Goal: Complete application form

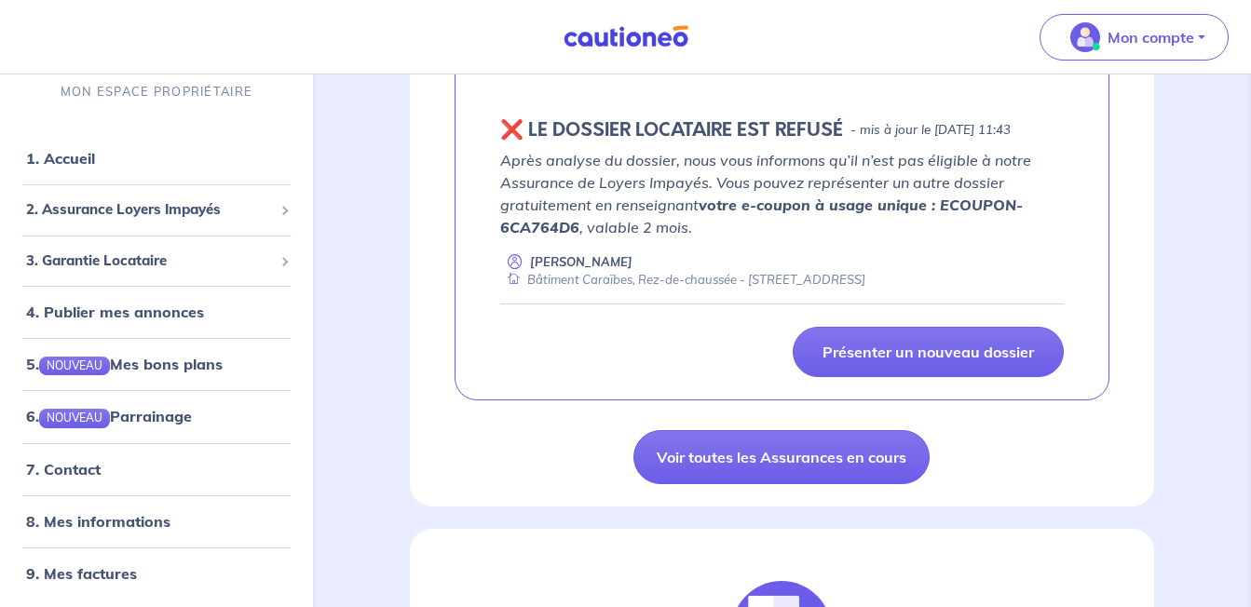
scroll to position [400, 0]
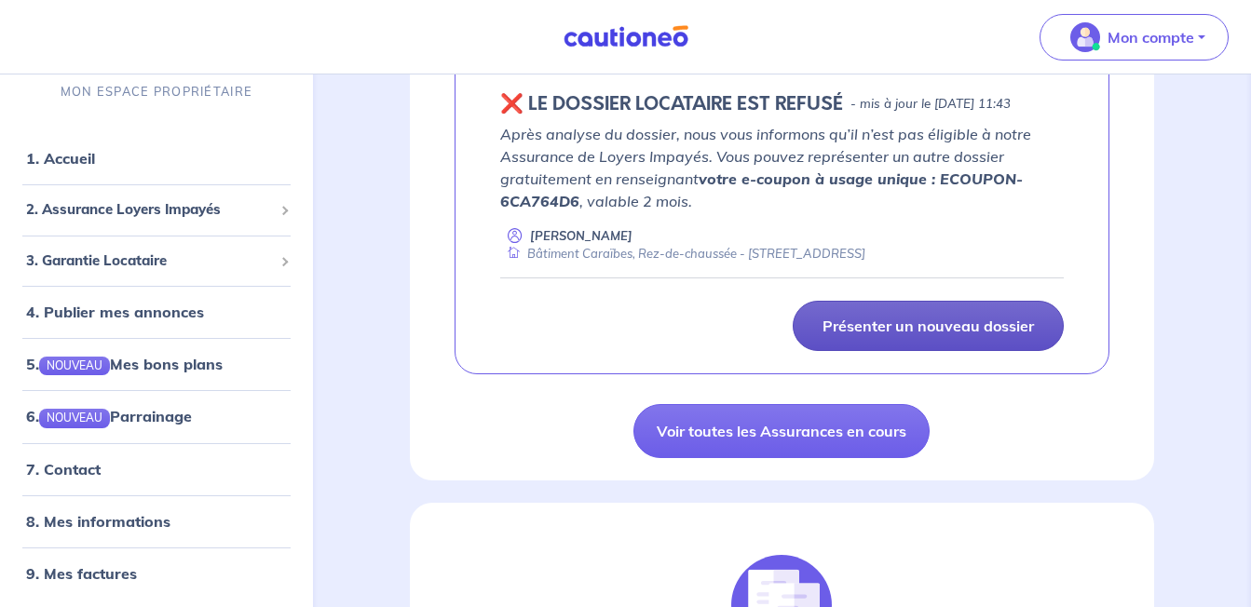
click at [907, 335] on p "Présenter un nouveau dossier" at bounding box center [927, 326] width 211 height 19
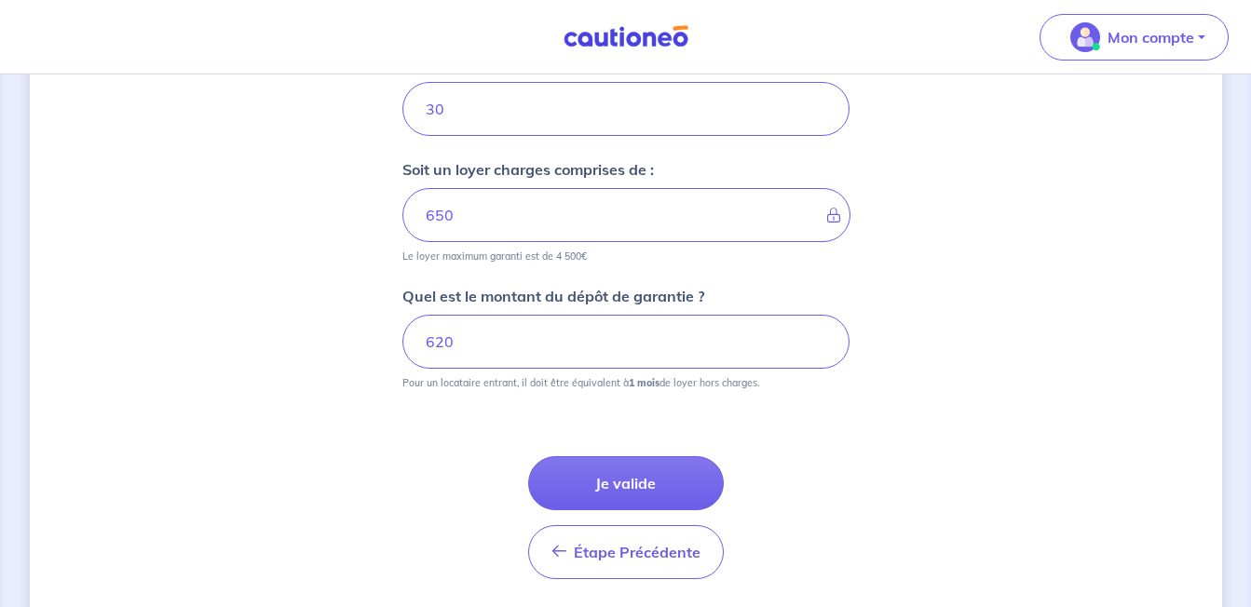
scroll to position [897, 0]
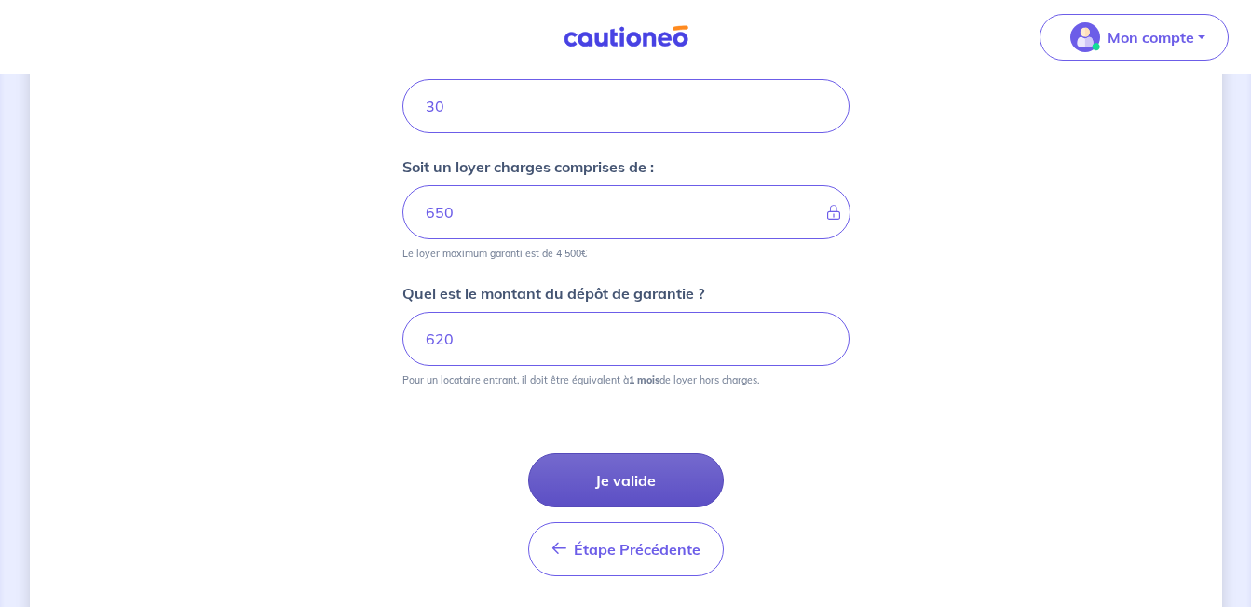
click at [647, 468] on button "Je valide" at bounding box center [626, 481] width 196 height 54
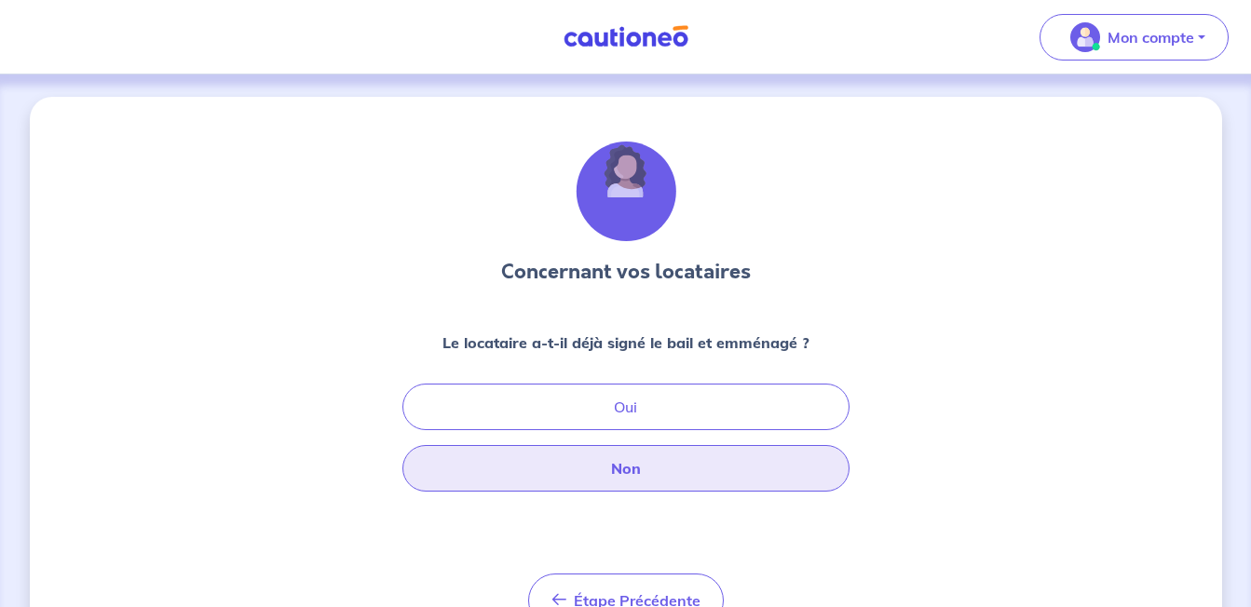
click at [661, 460] on button "Non" at bounding box center [625, 468] width 447 height 47
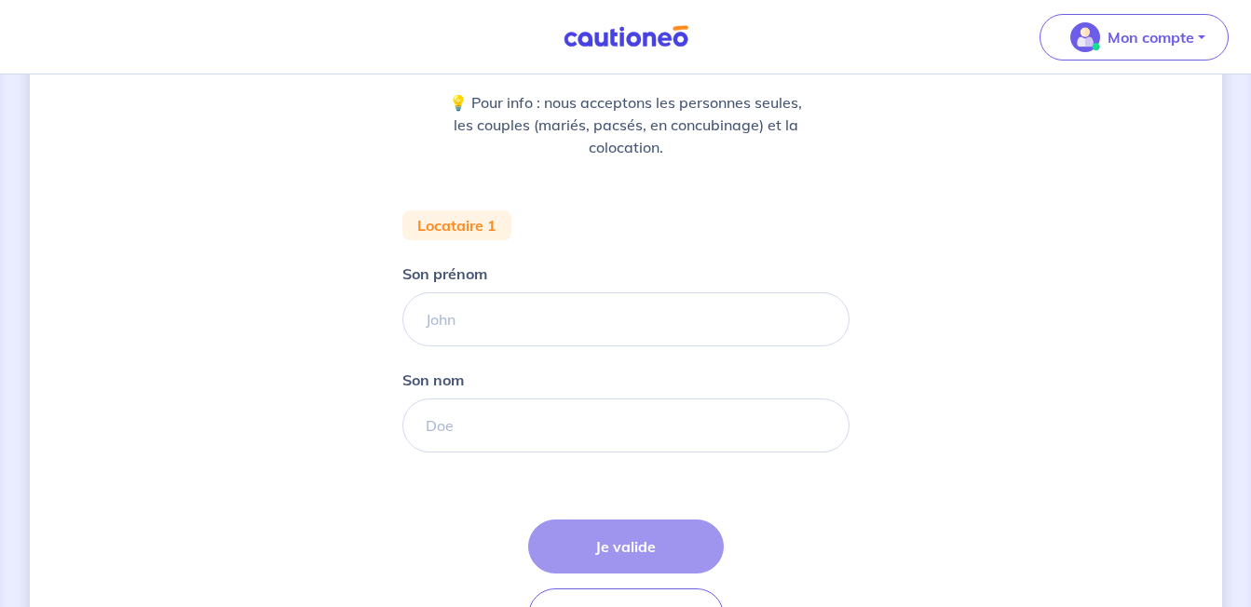
scroll to position [250, 0]
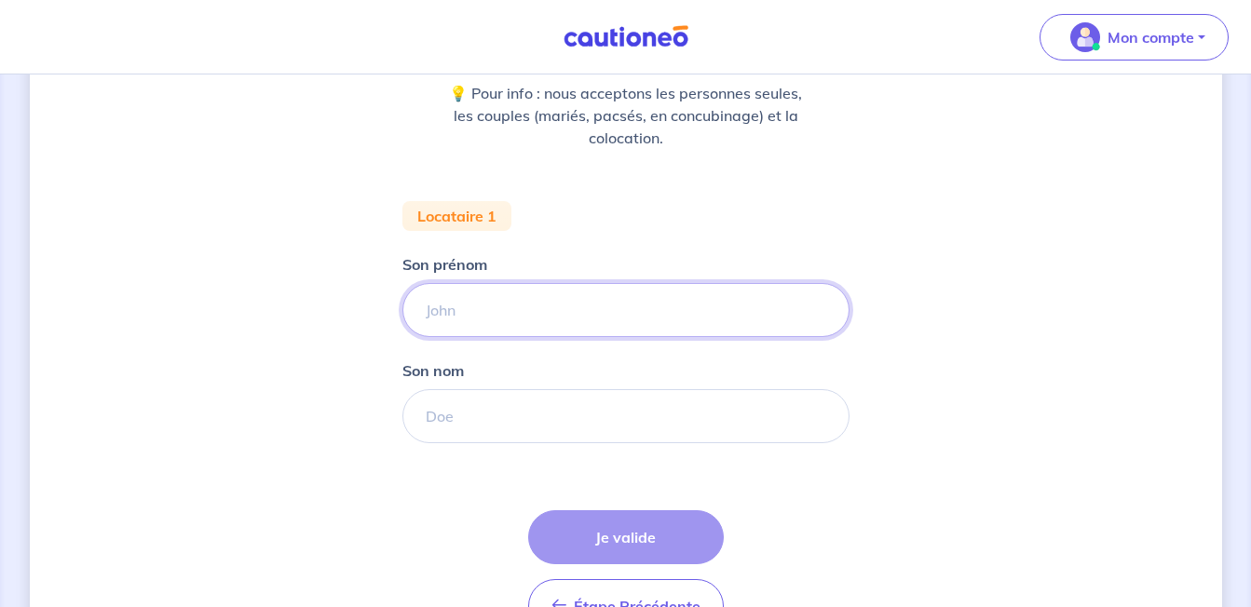
click at [640, 309] on input "Son prénom" at bounding box center [625, 310] width 447 height 54
type input "zoé"
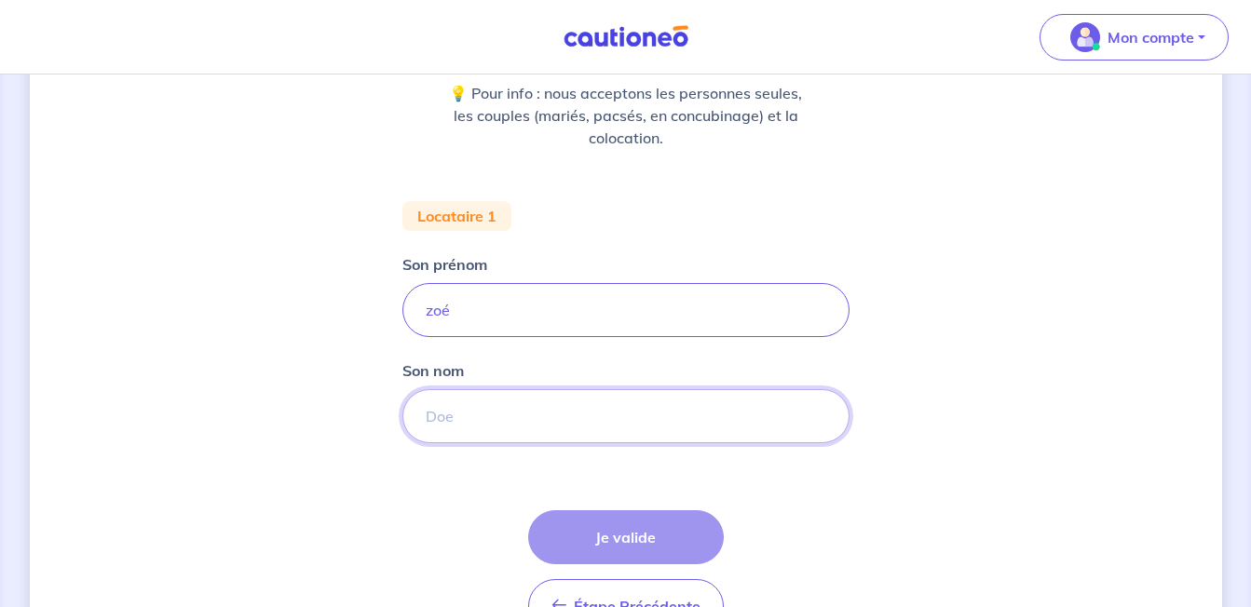
click at [574, 420] on input "Son nom" at bounding box center [625, 416] width 447 height 54
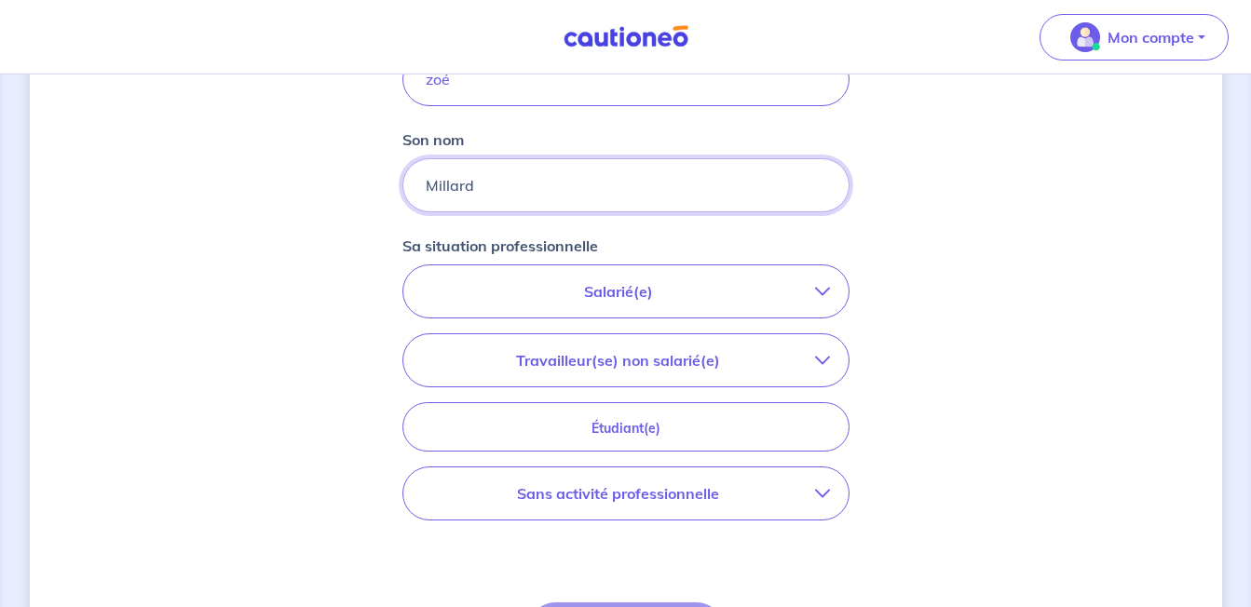
scroll to position [507, 0]
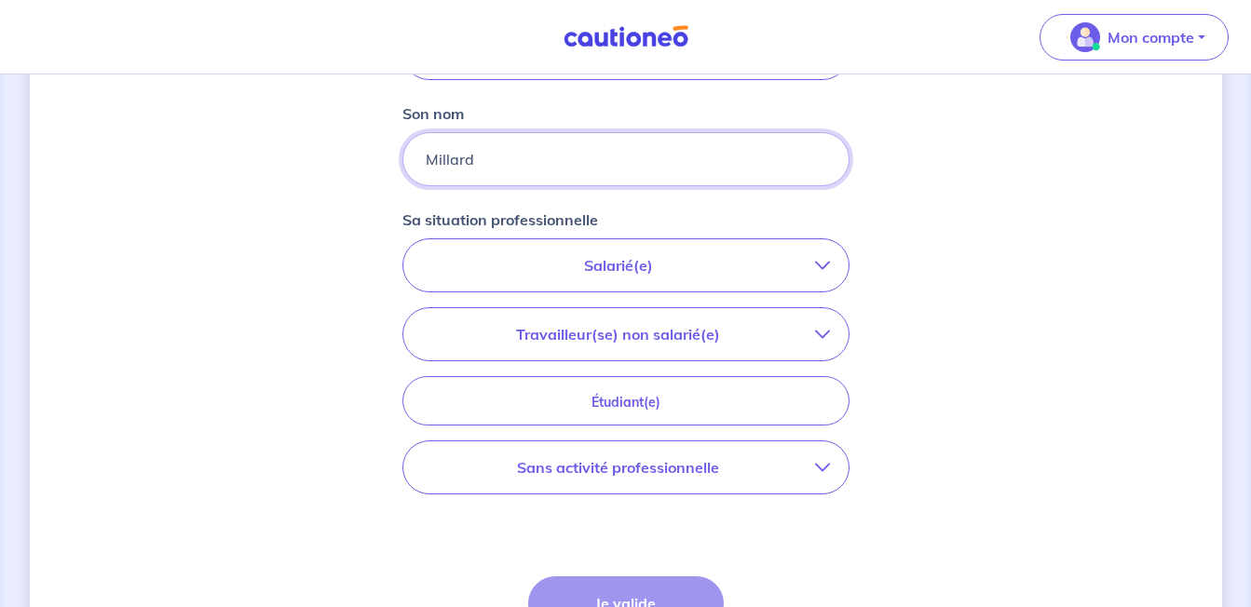
type input "Millard"
click at [755, 269] on p "Salarié(e)" at bounding box center [618, 265] width 393 height 22
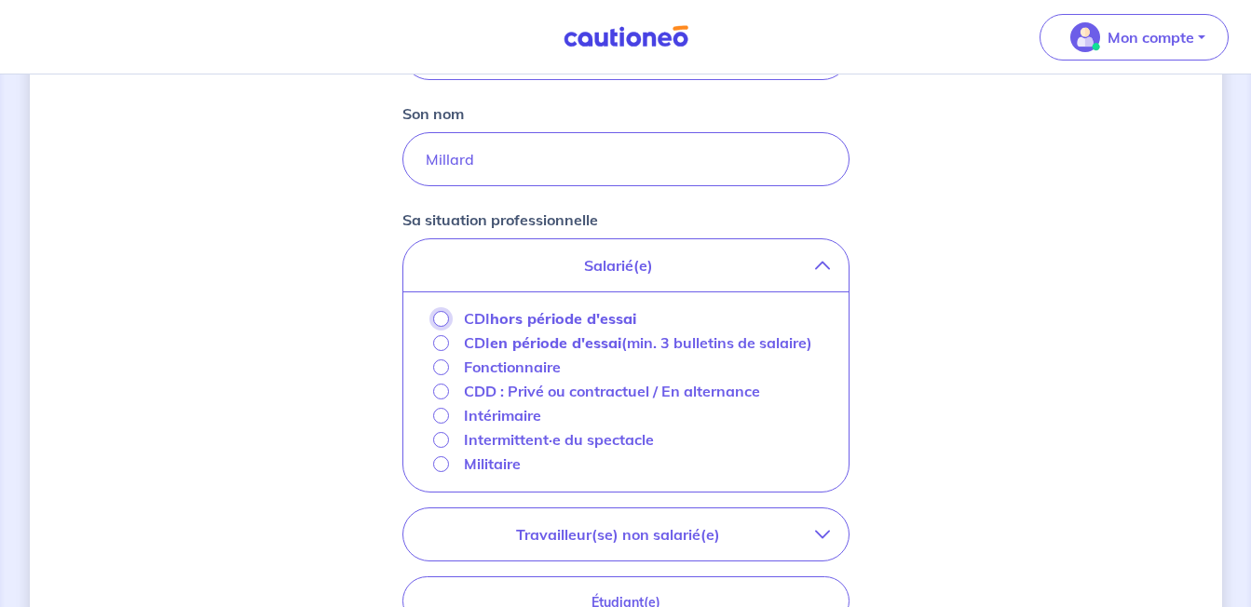
click at [442, 323] on input "CDI hors période d'essai" at bounding box center [441, 319] width 16 height 16
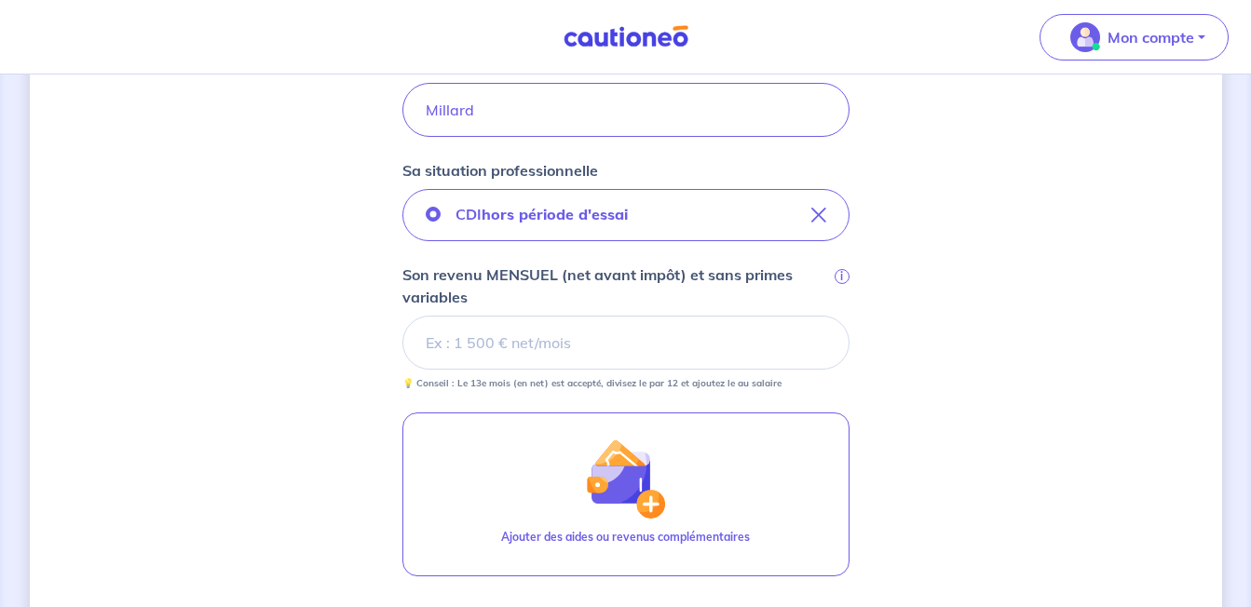
scroll to position [585, 0]
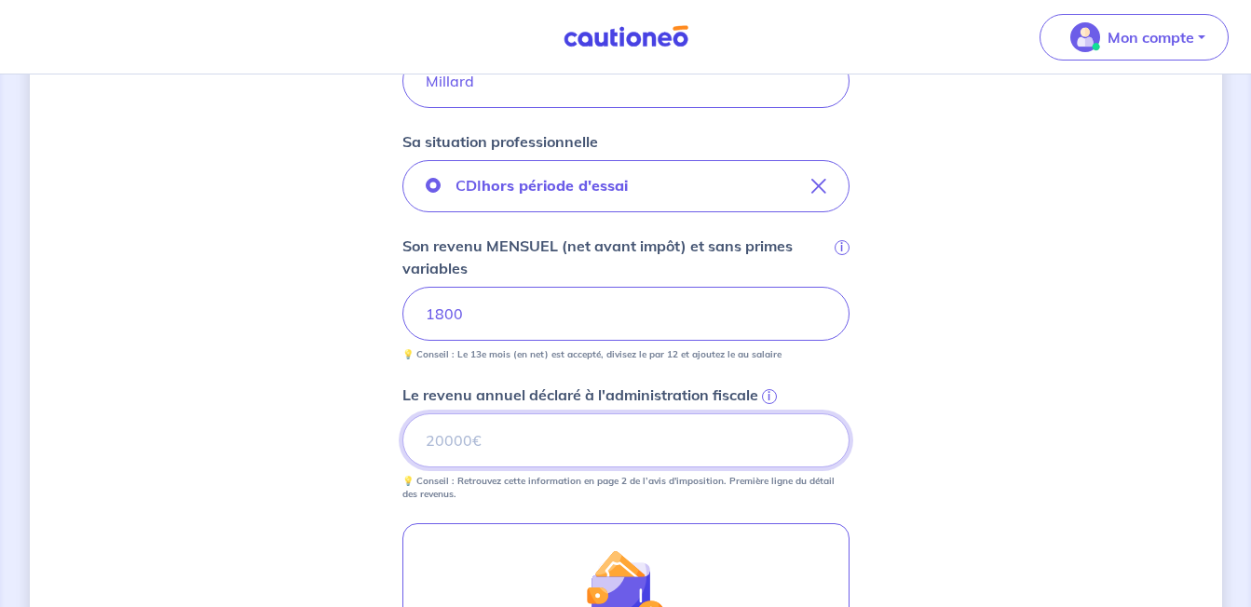
click at [779, 451] on input "Le revenu annuel déclaré à l'administration fiscale i" at bounding box center [625, 440] width 447 height 54
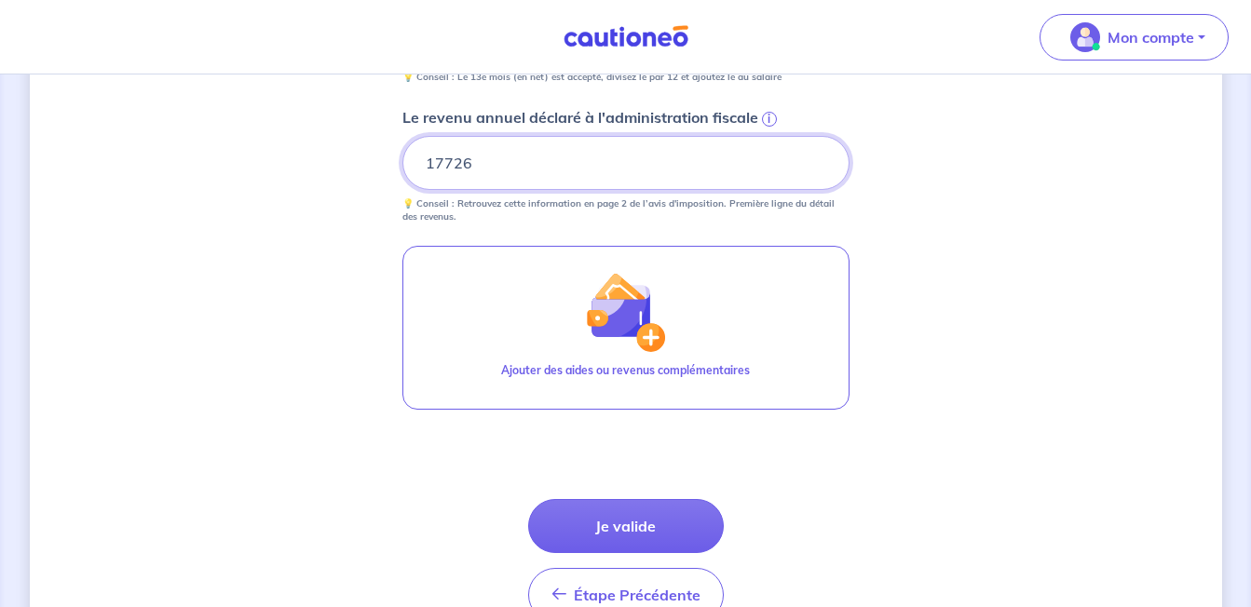
scroll to position [891, 0]
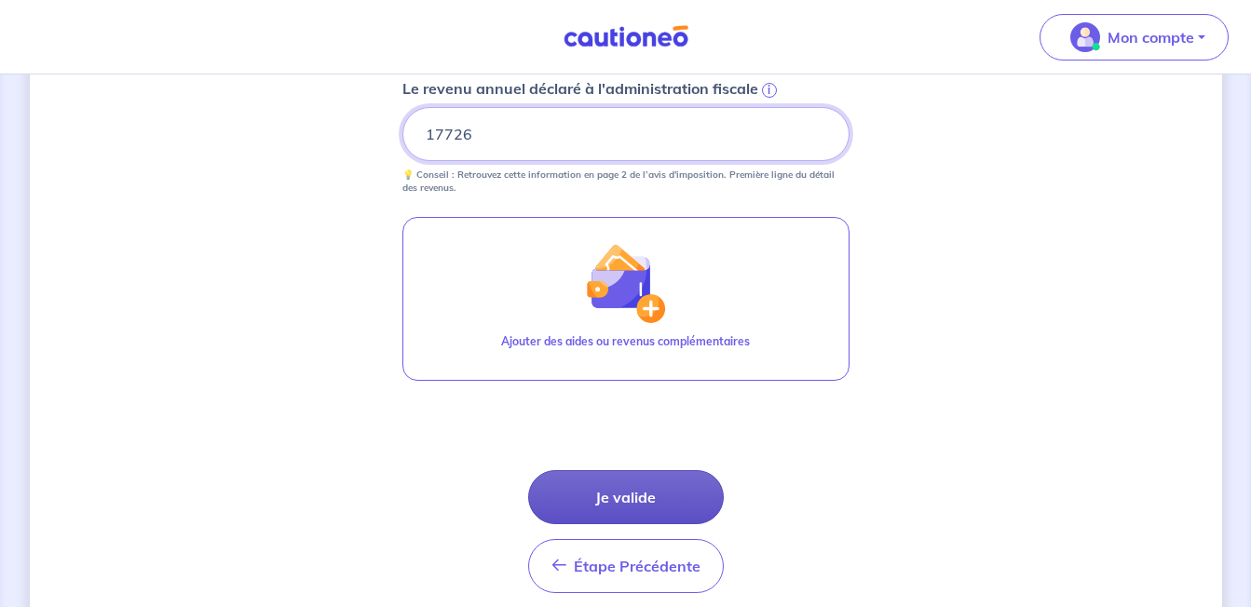
type input "17726"
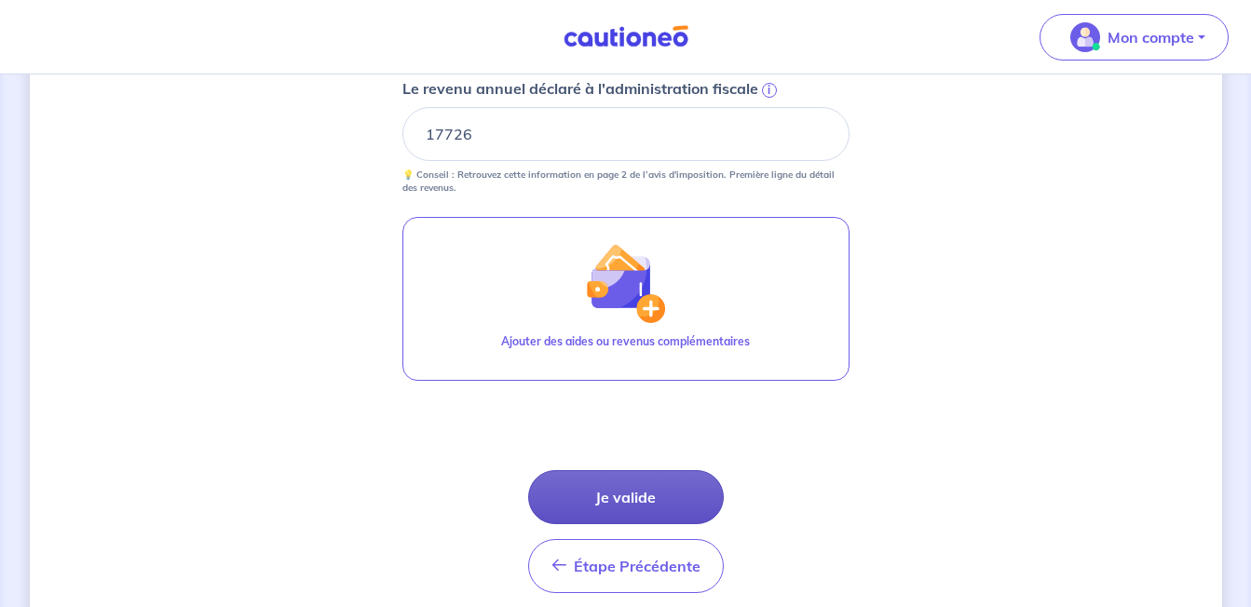
click at [655, 493] on button "Je valide" at bounding box center [626, 497] width 196 height 54
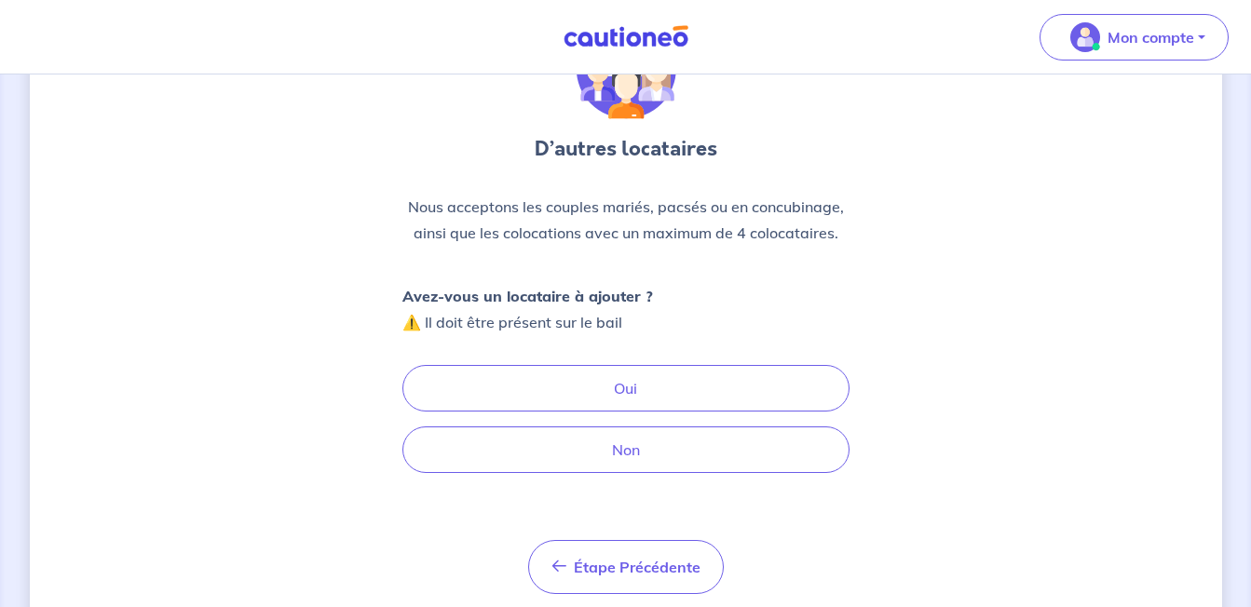
scroll to position [126, 0]
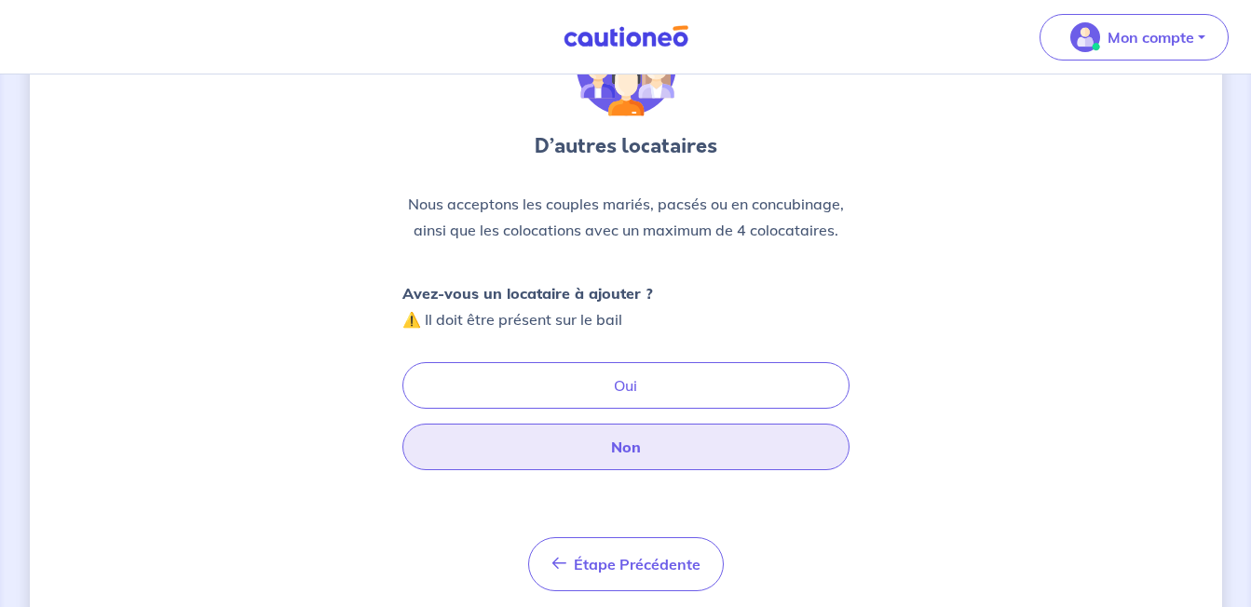
click at [644, 464] on button "Non" at bounding box center [625, 447] width 447 height 47
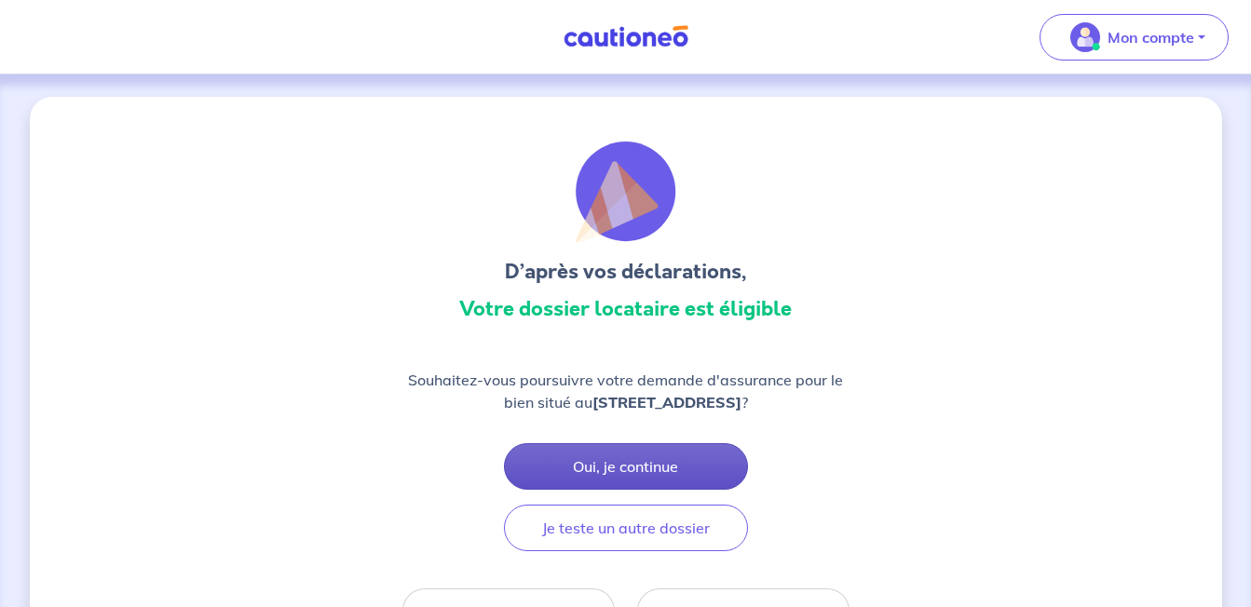
click at [607, 463] on button "Oui, je continue" at bounding box center [626, 466] width 244 height 47
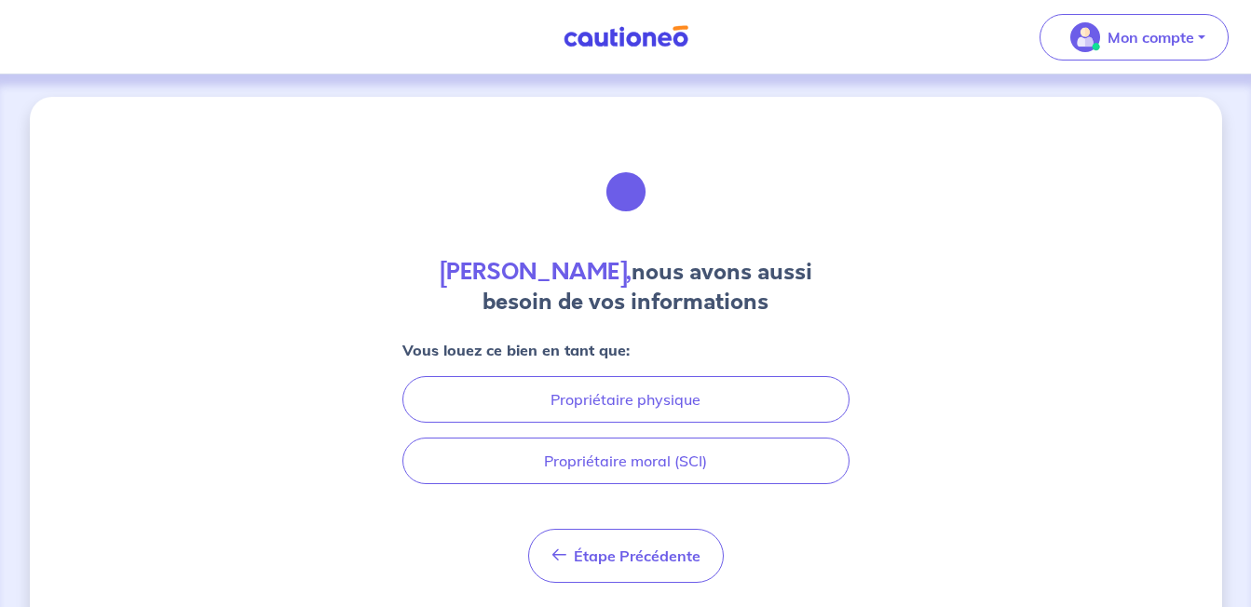
scroll to position [50, 0]
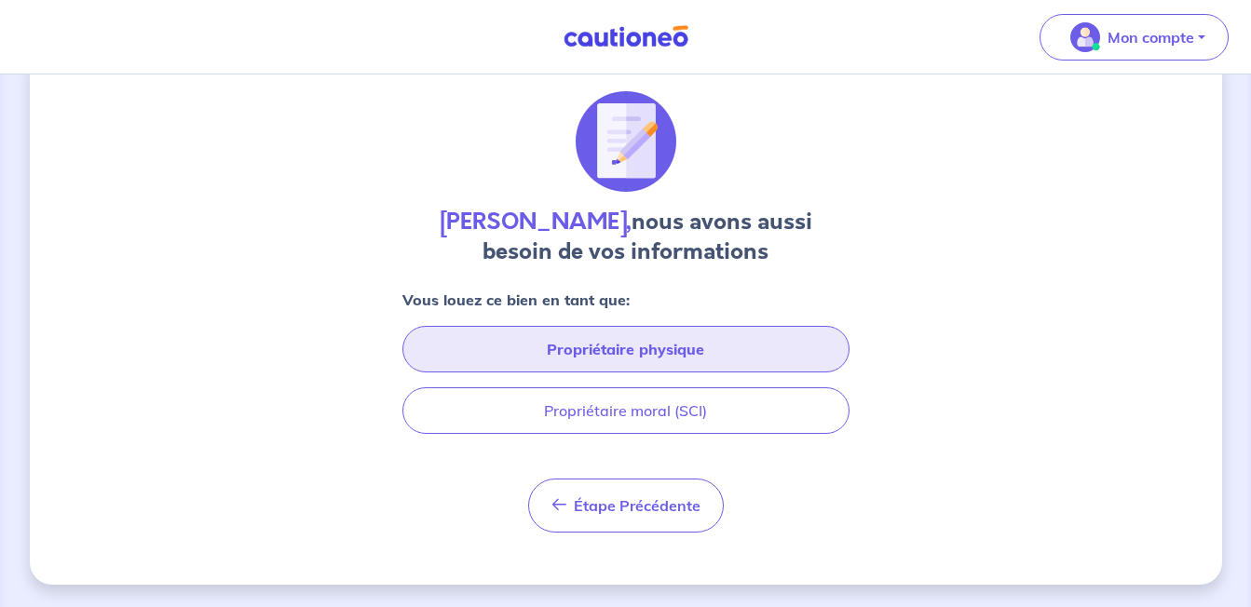
click at [583, 357] on button "Propriétaire physique" at bounding box center [625, 349] width 447 height 47
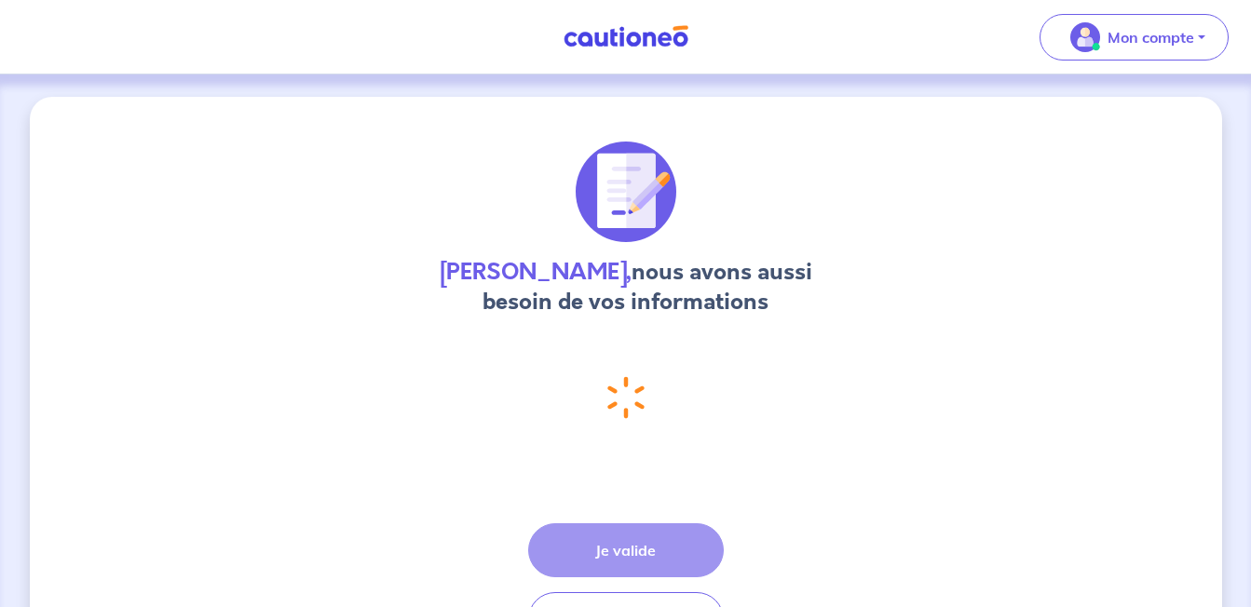
select select "FR"
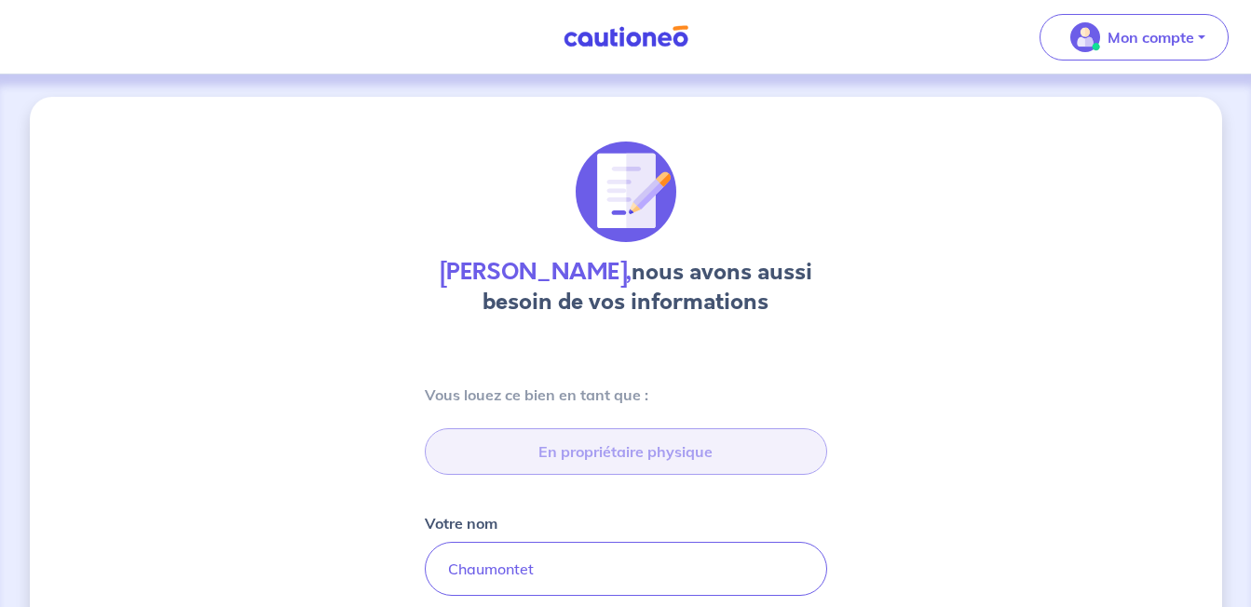
type input "[STREET_ADDRESS]"
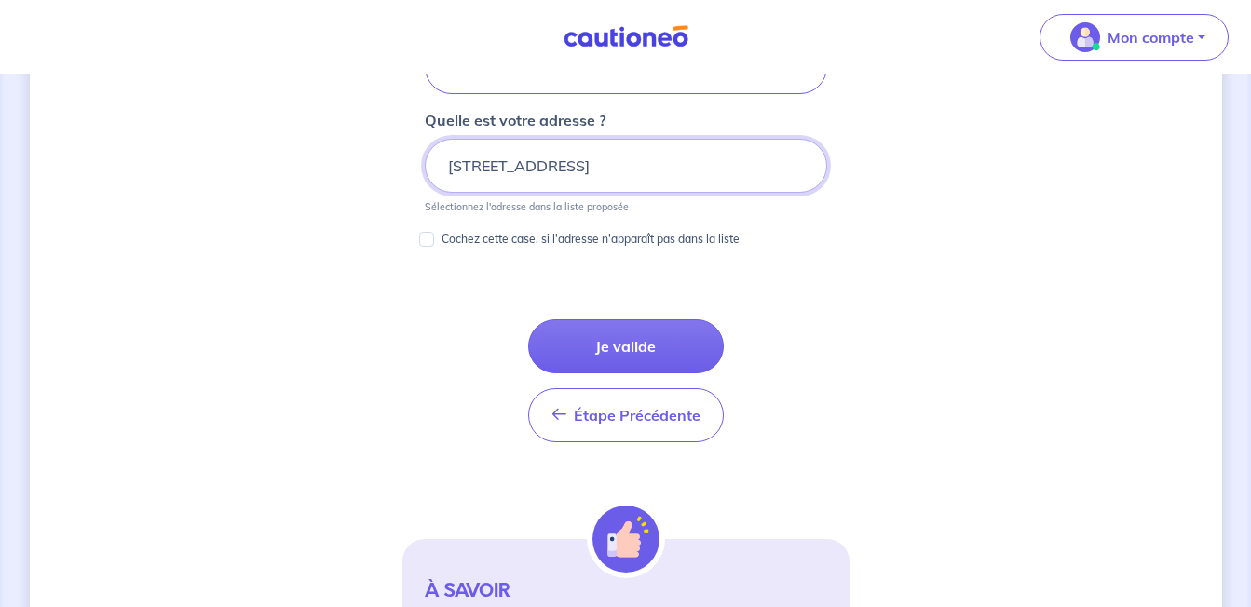
scroll to position [1066, 0]
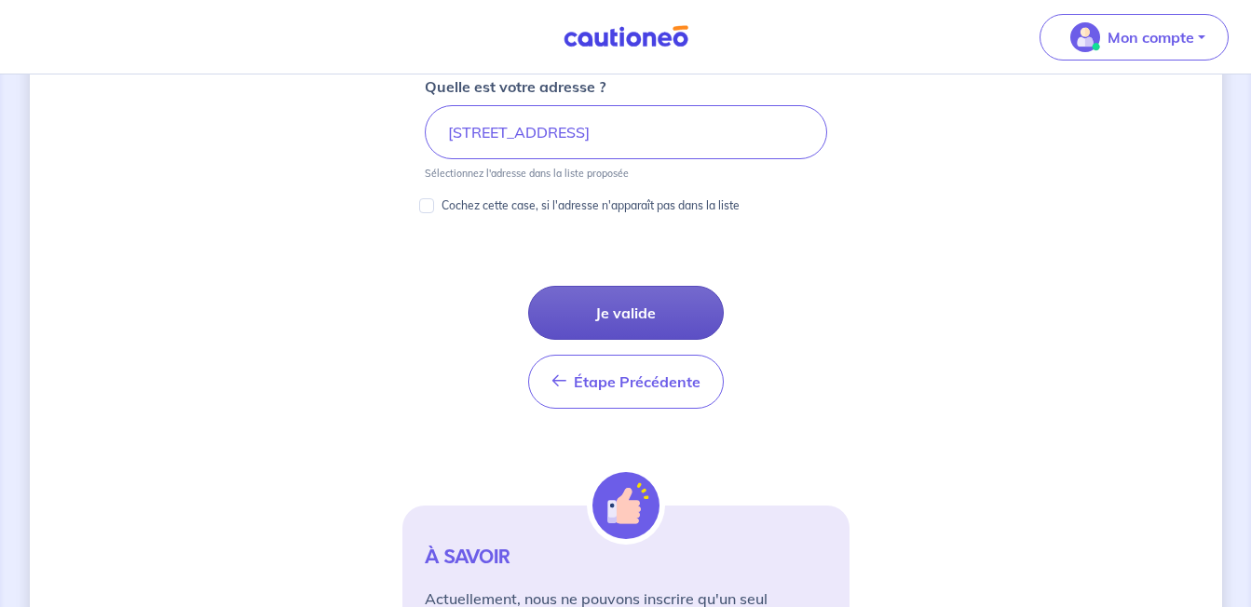
click at [644, 322] on button "Je valide" at bounding box center [626, 313] width 196 height 54
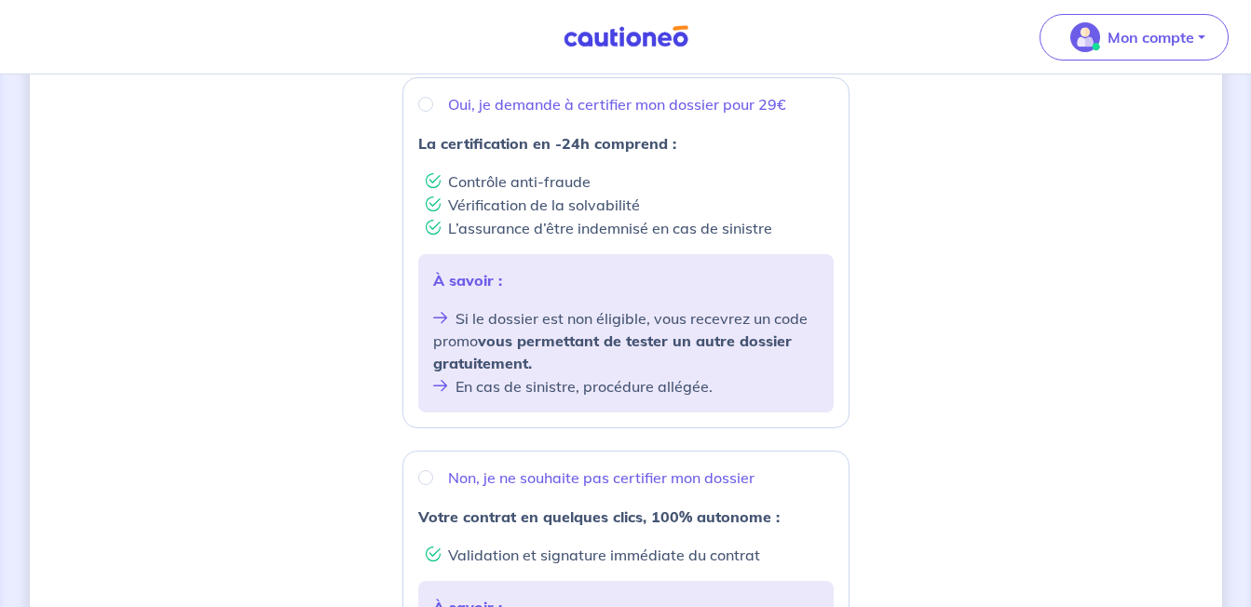
scroll to position [354, 0]
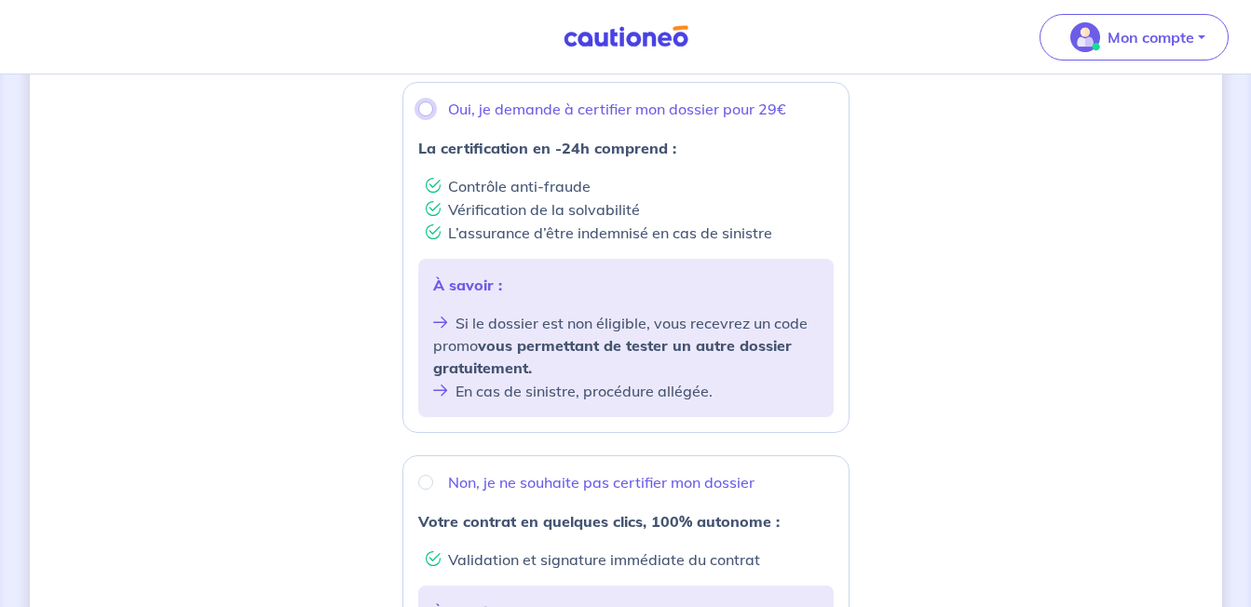
click at [423, 112] on input "Oui, je demande à certifier mon dossier pour 29€" at bounding box center [425, 109] width 15 height 15
radio input "true"
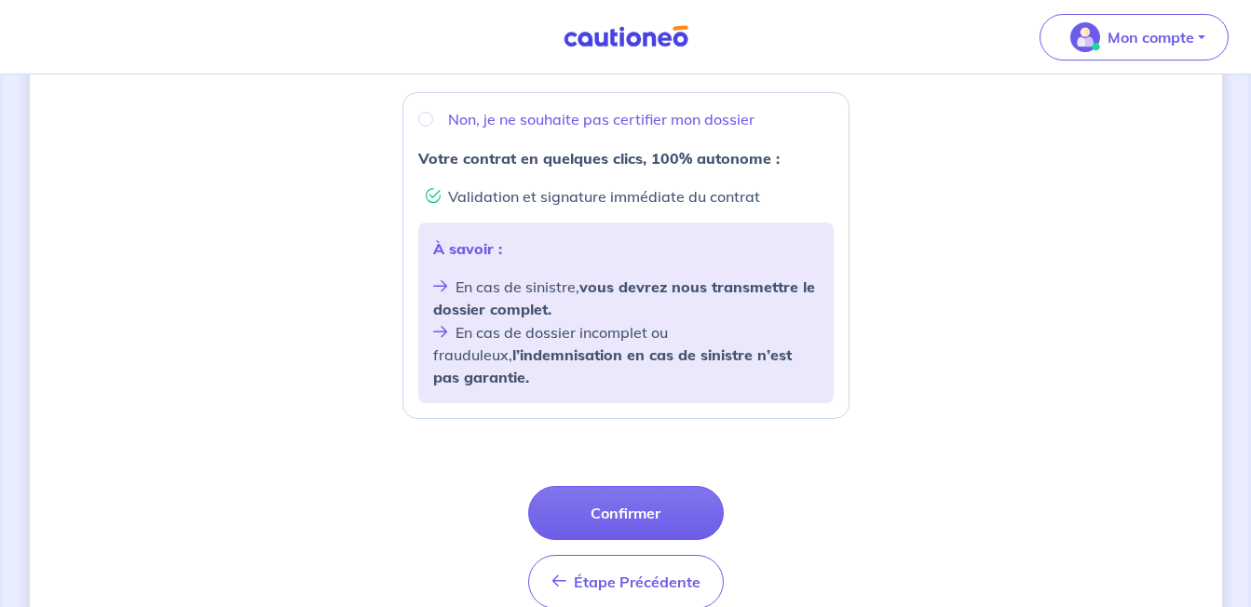
scroll to position [740, 0]
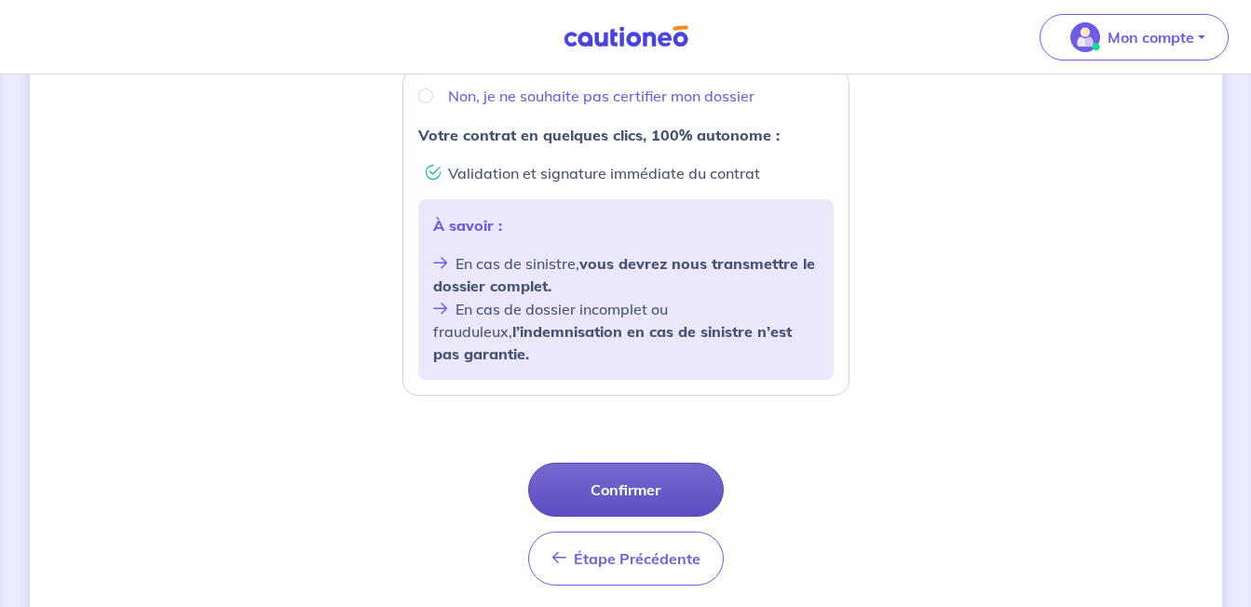
click at [667, 463] on button "Confirmer" at bounding box center [626, 490] width 196 height 54
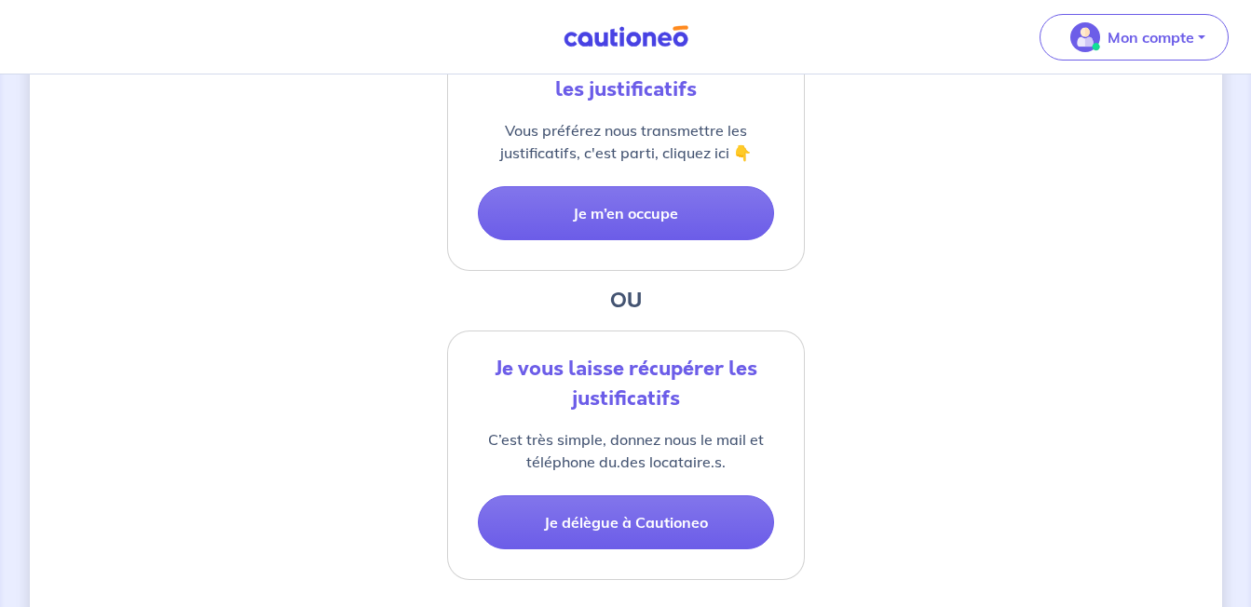
scroll to position [516, 0]
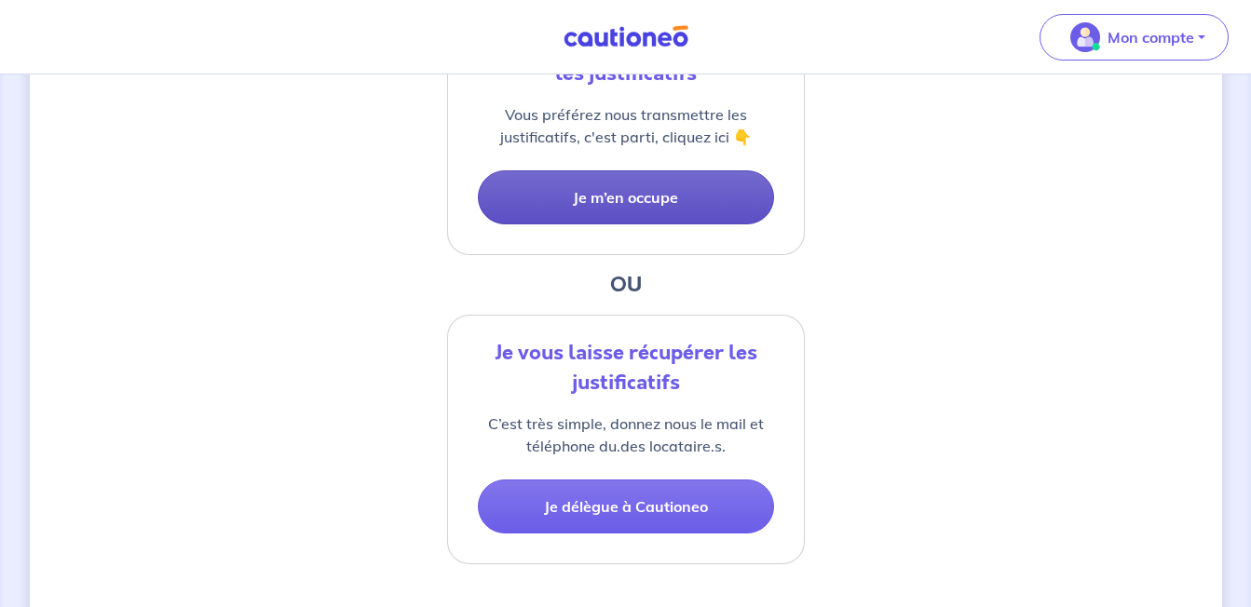
click at [653, 193] on button "Je m’en occupe" at bounding box center [626, 197] width 296 height 54
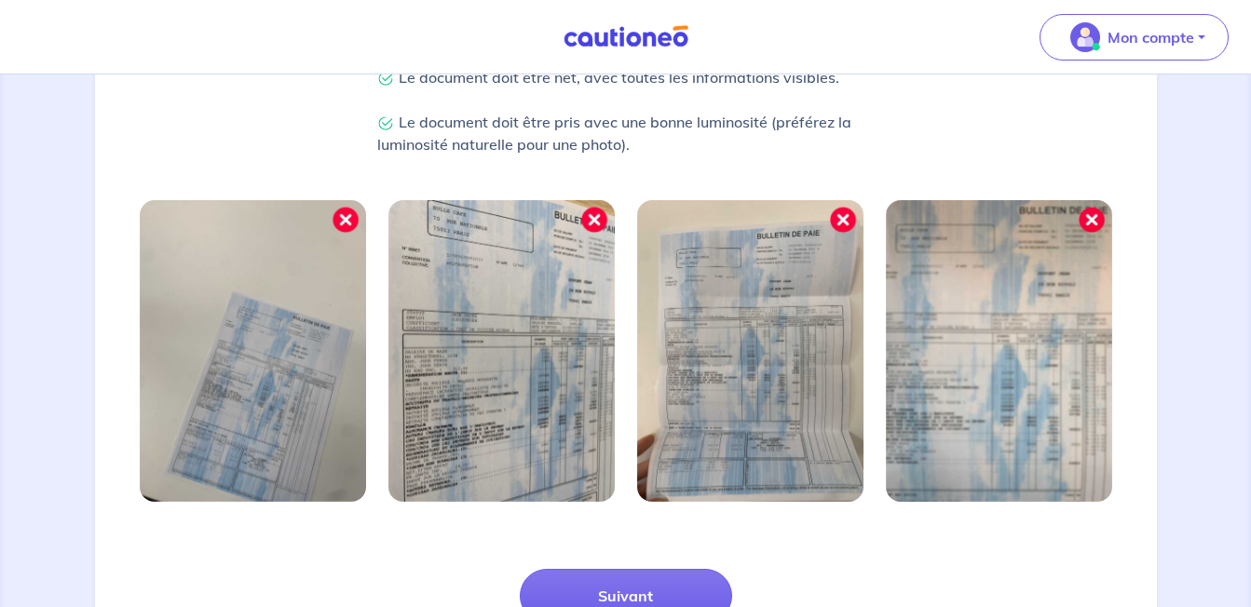
scroll to position [671, 0]
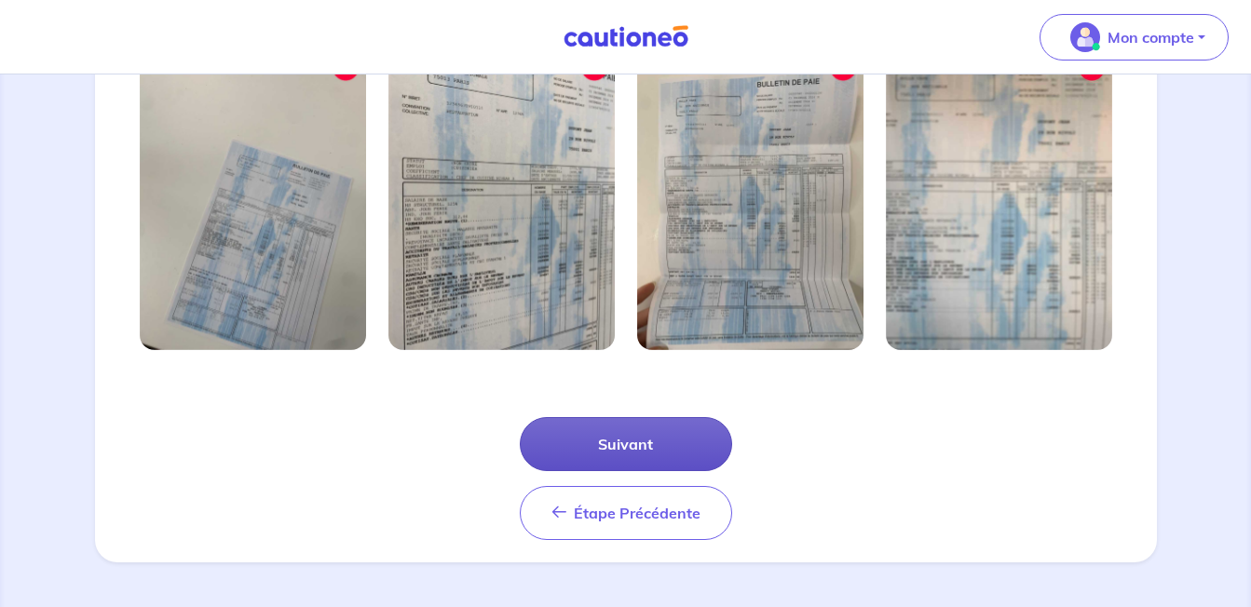
click at [624, 445] on button "Suivant" at bounding box center [626, 444] width 212 height 54
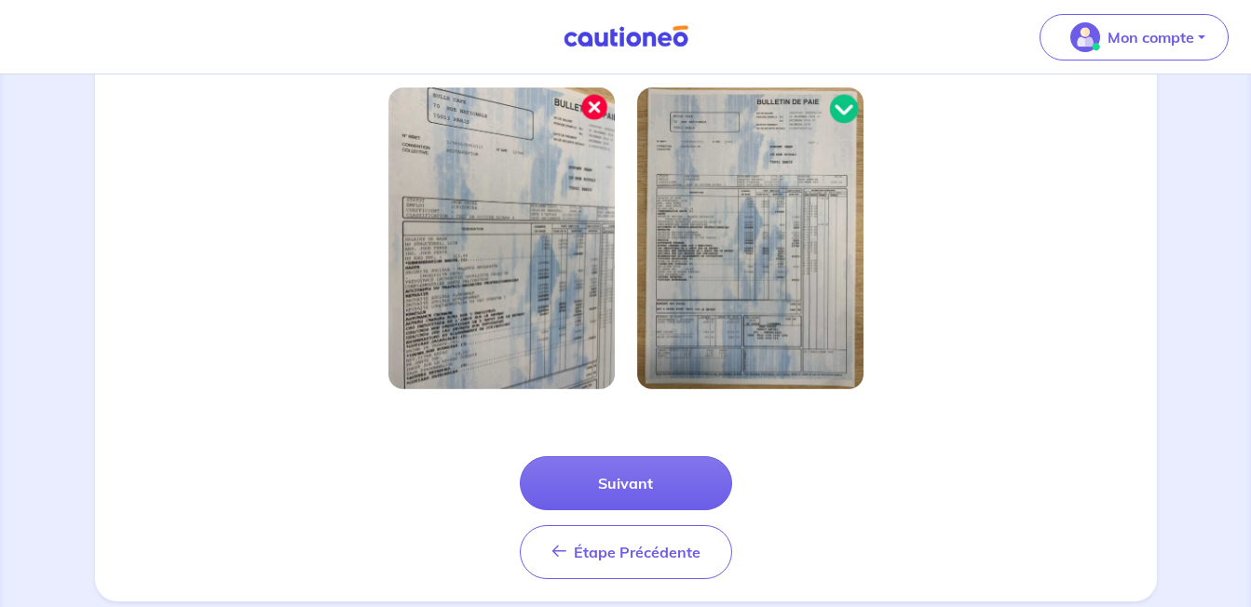
scroll to position [546, 0]
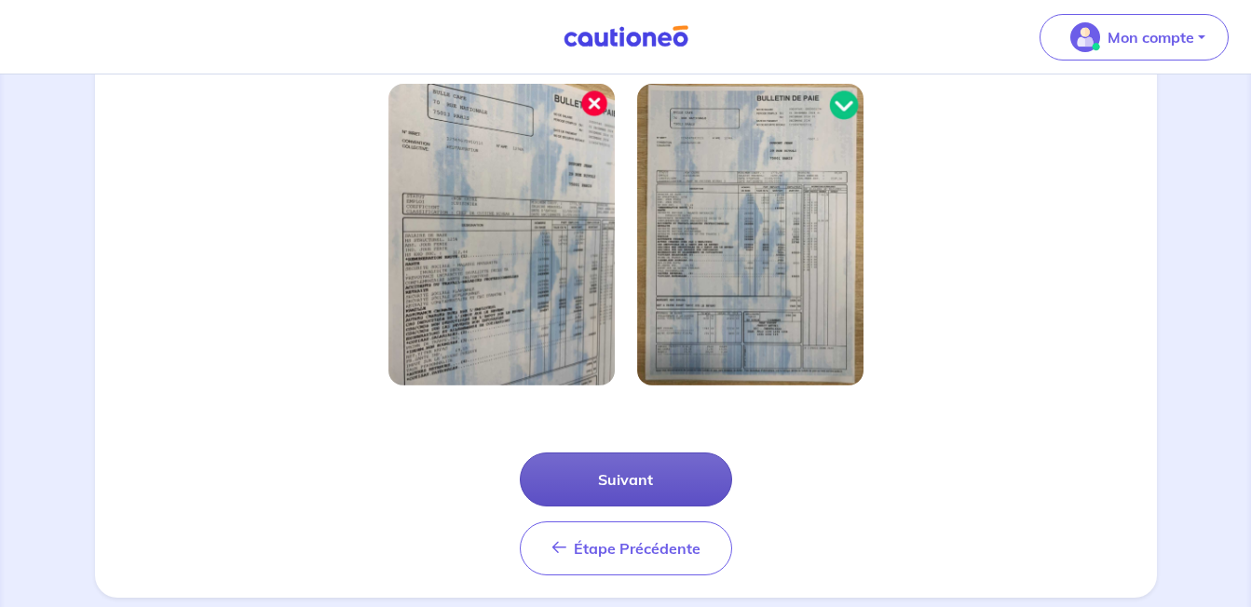
click at [645, 476] on button "Suivant" at bounding box center [626, 480] width 212 height 54
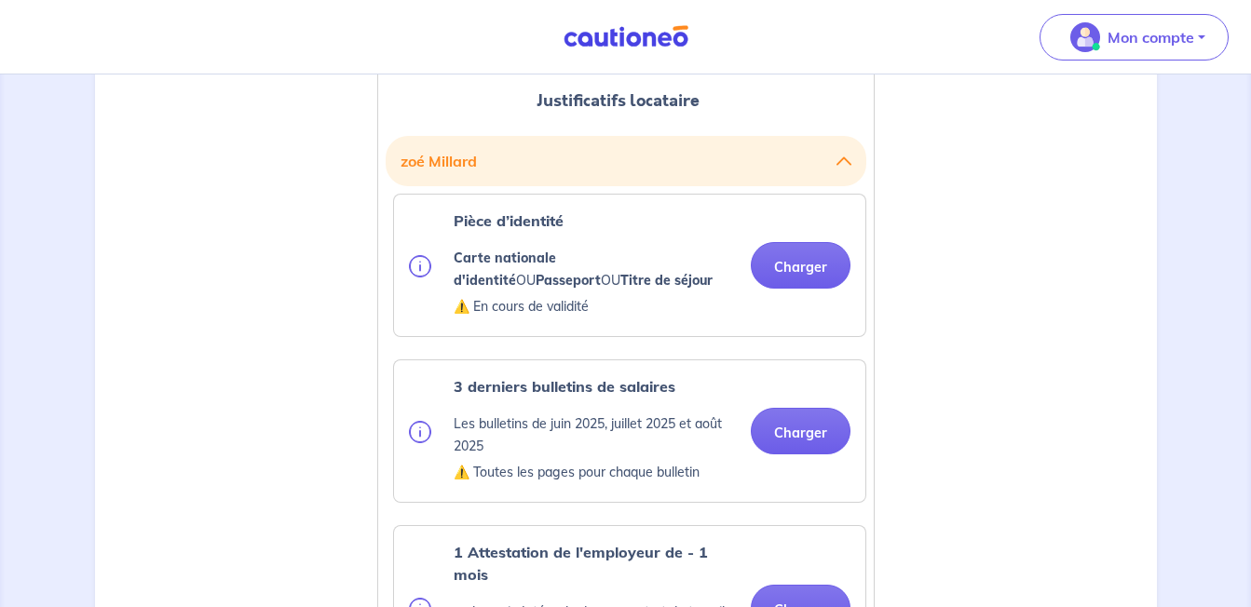
scroll to position [499, 0]
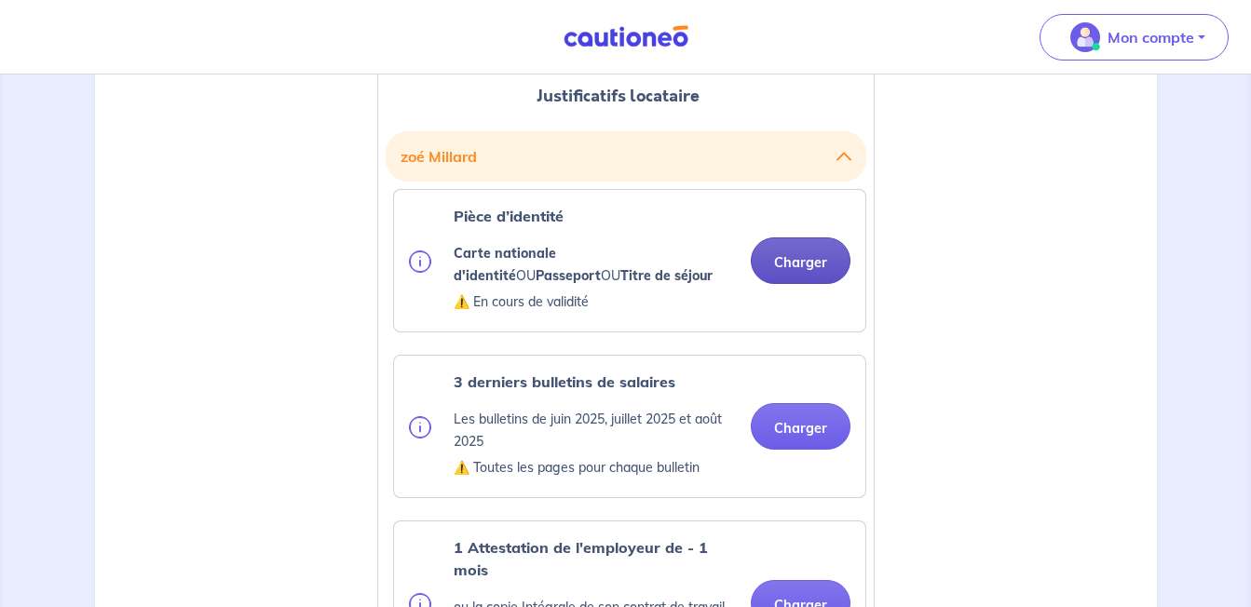
click at [790, 262] on button "Charger" at bounding box center [801, 260] width 100 height 47
click at [803, 268] on button "Charger" at bounding box center [801, 260] width 100 height 47
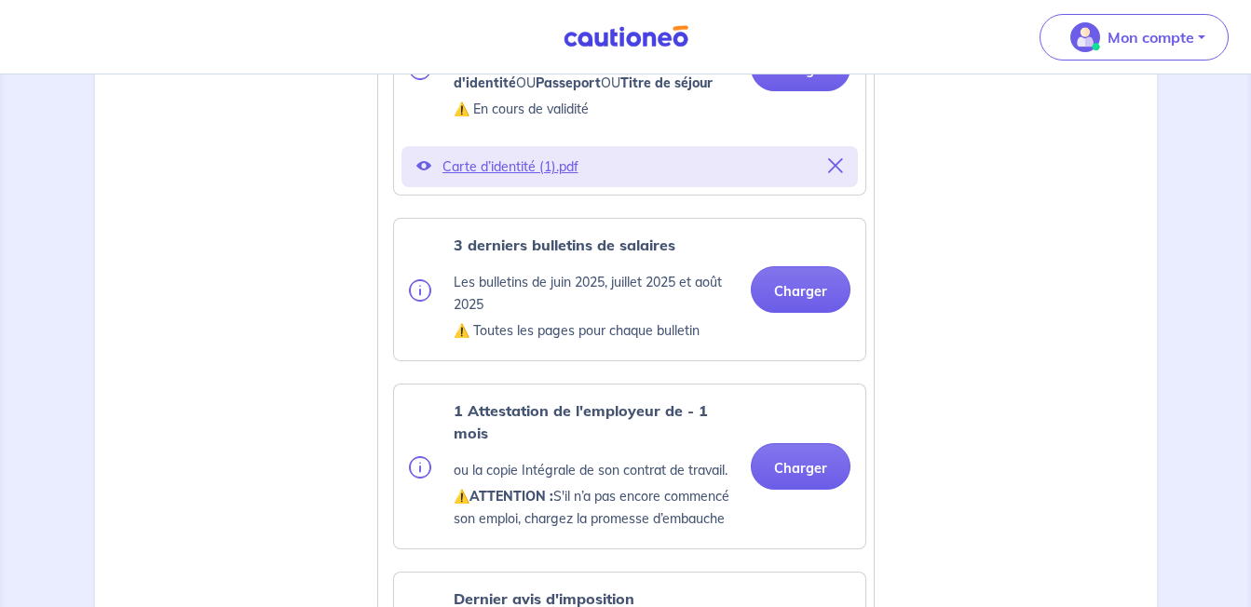
scroll to position [697, 0]
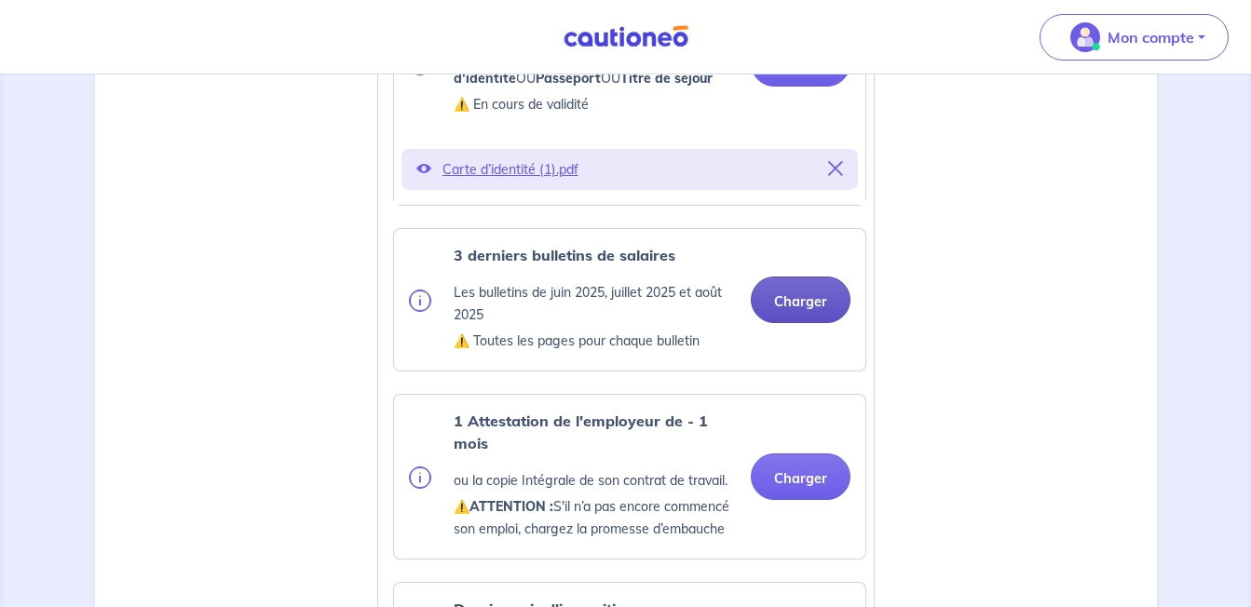
click at [794, 299] on button "Charger" at bounding box center [801, 300] width 100 height 47
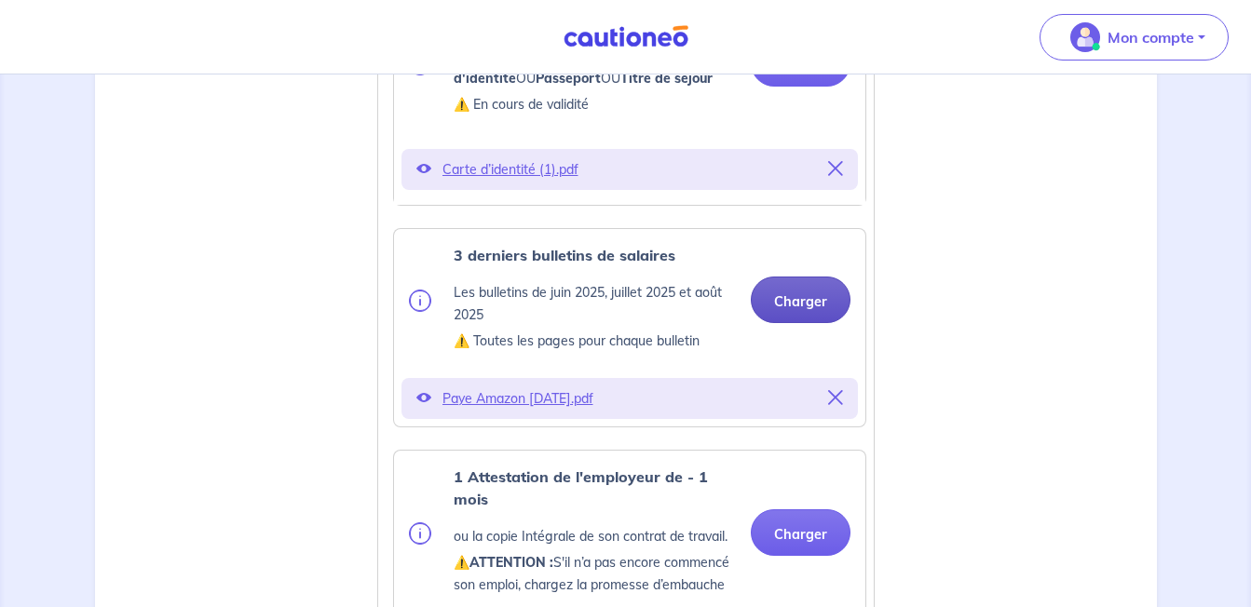
click at [806, 300] on button "Charger" at bounding box center [801, 300] width 100 height 47
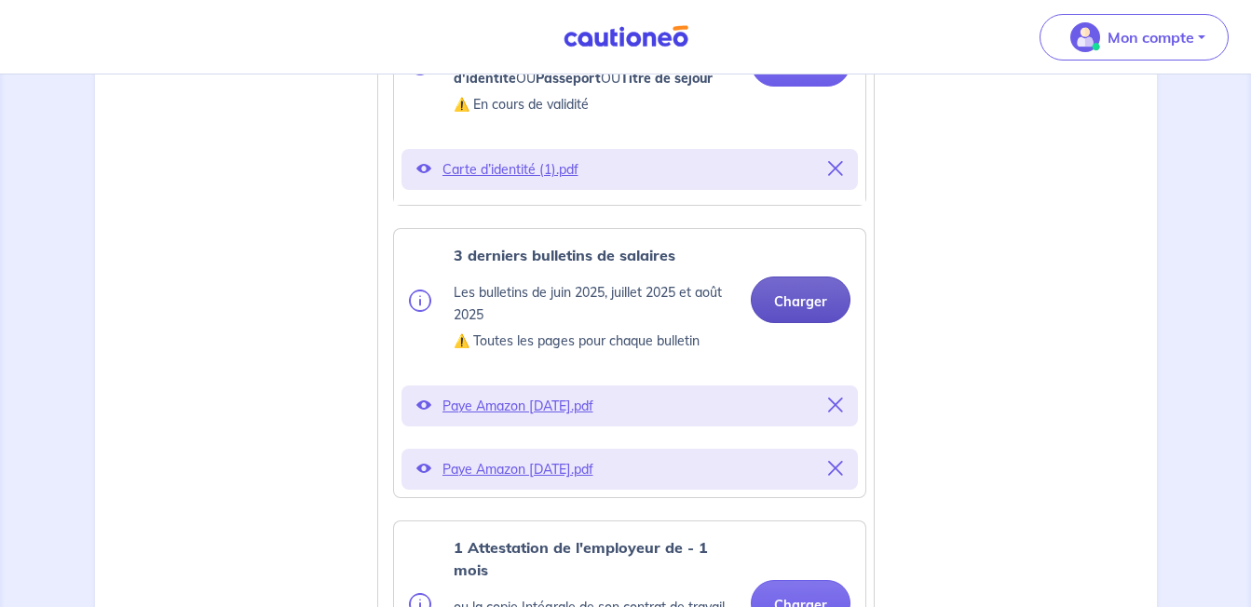
click at [813, 305] on button "Charger" at bounding box center [801, 300] width 100 height 47
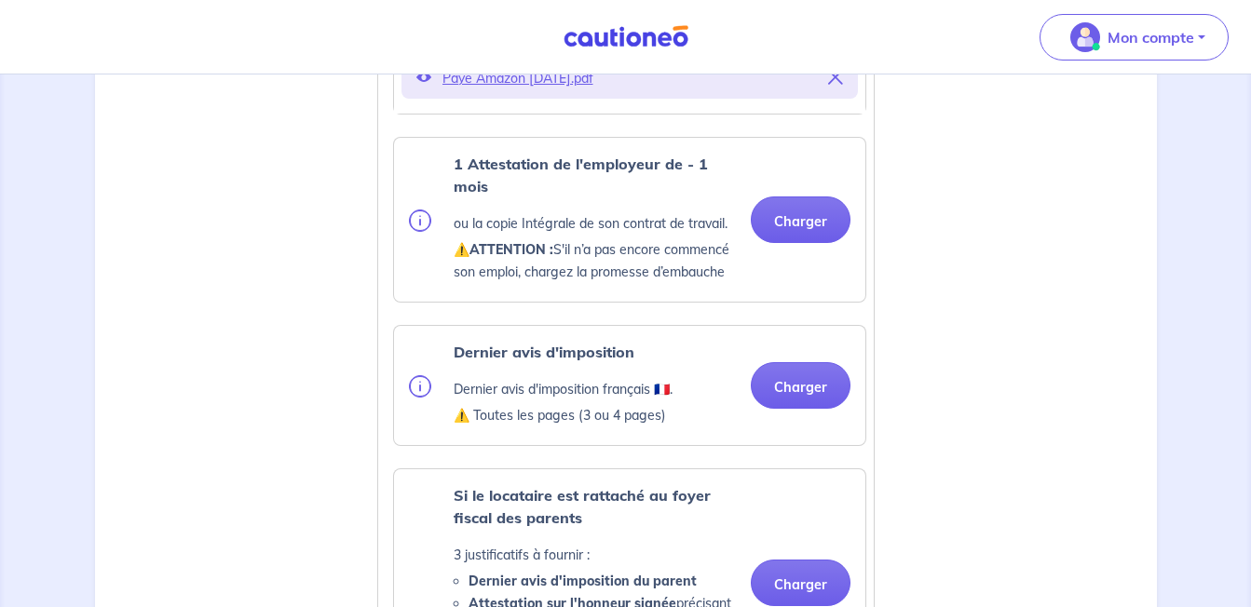
scroll to position [1078, 0]
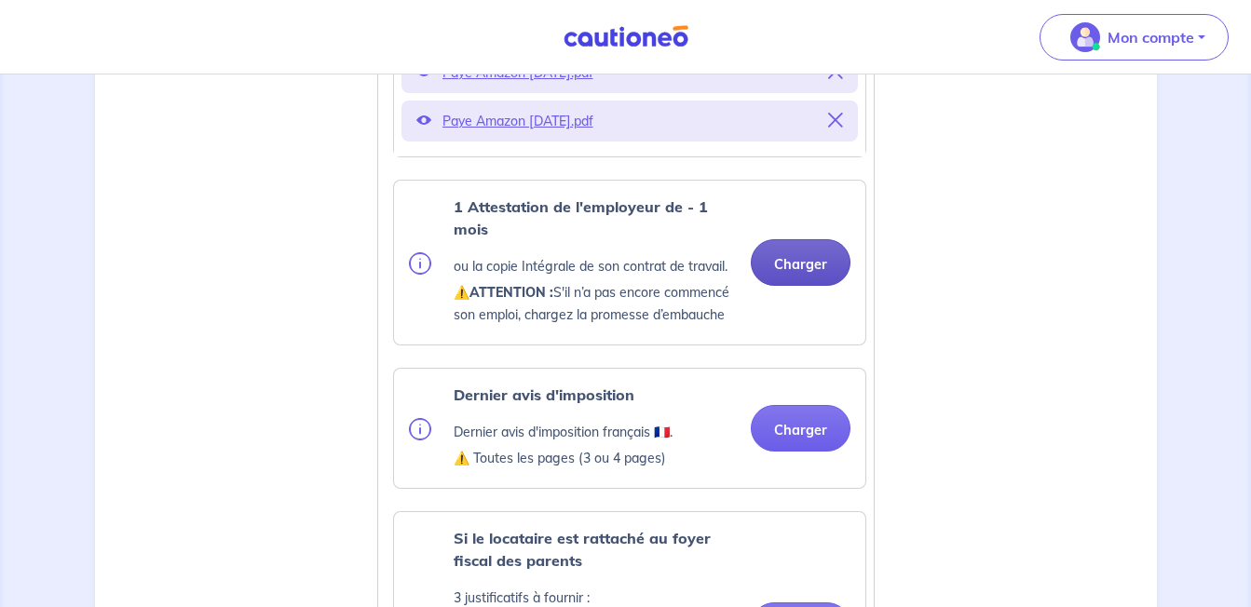
click at [800, 284] on button "Charger" at bounding box center [801, 262] width 100 height 47
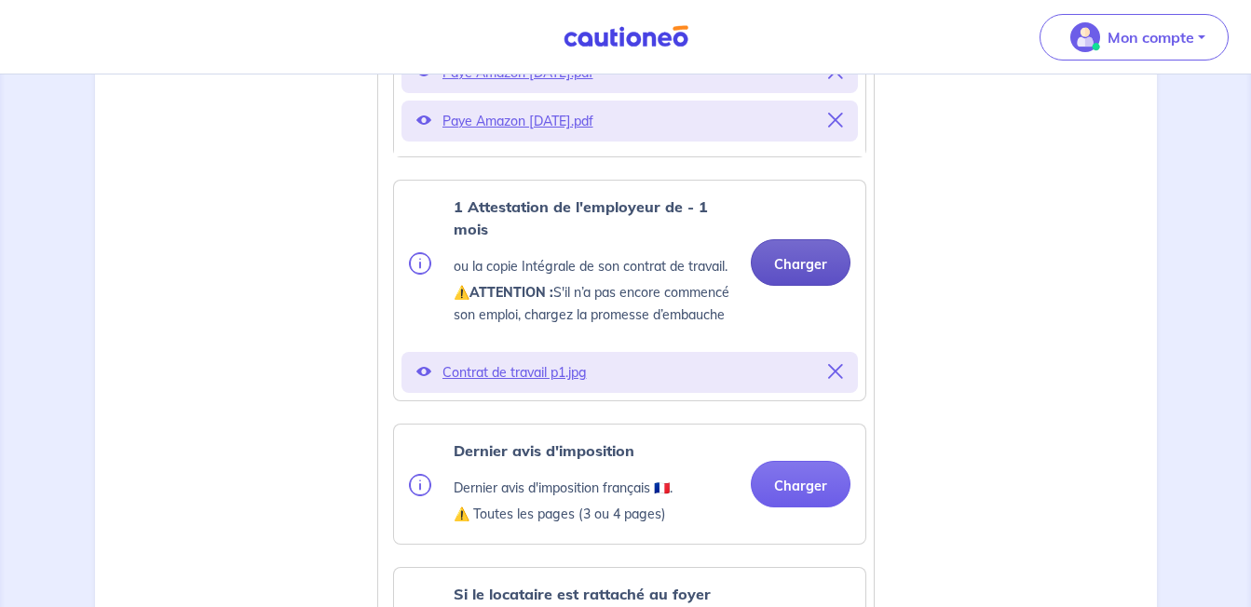
click at [798, 283] on button "Charger" at bounding box center [801, 262] width 100 height 47
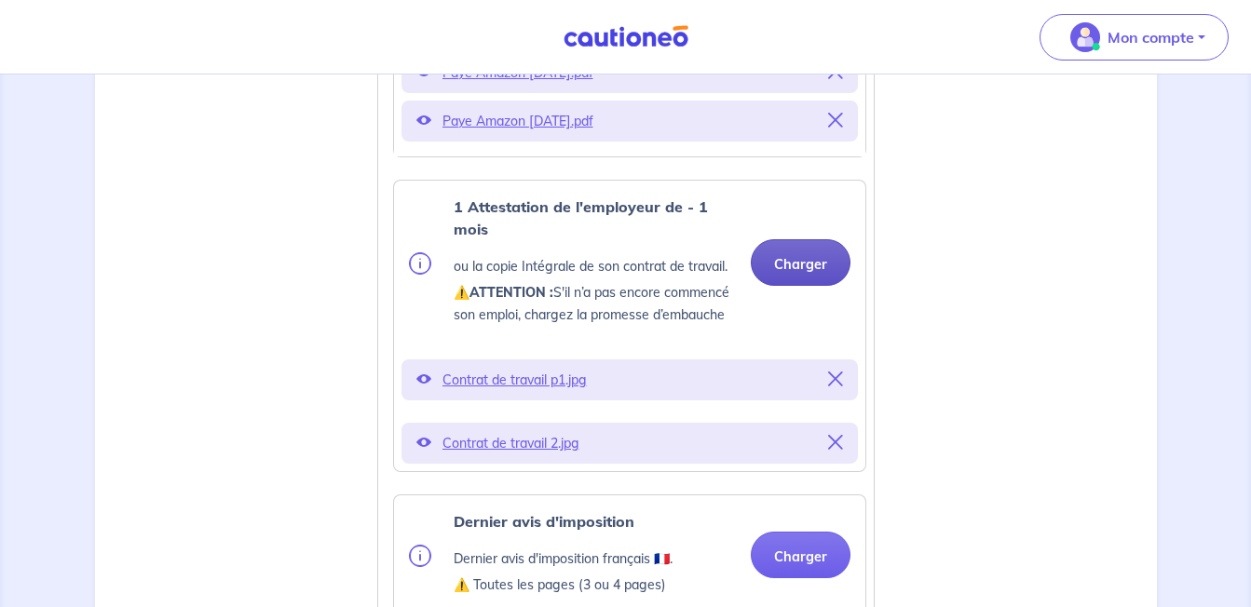
click at [813, 277] on button "Charger" at bounding box center [801, 262] width 100 height 47
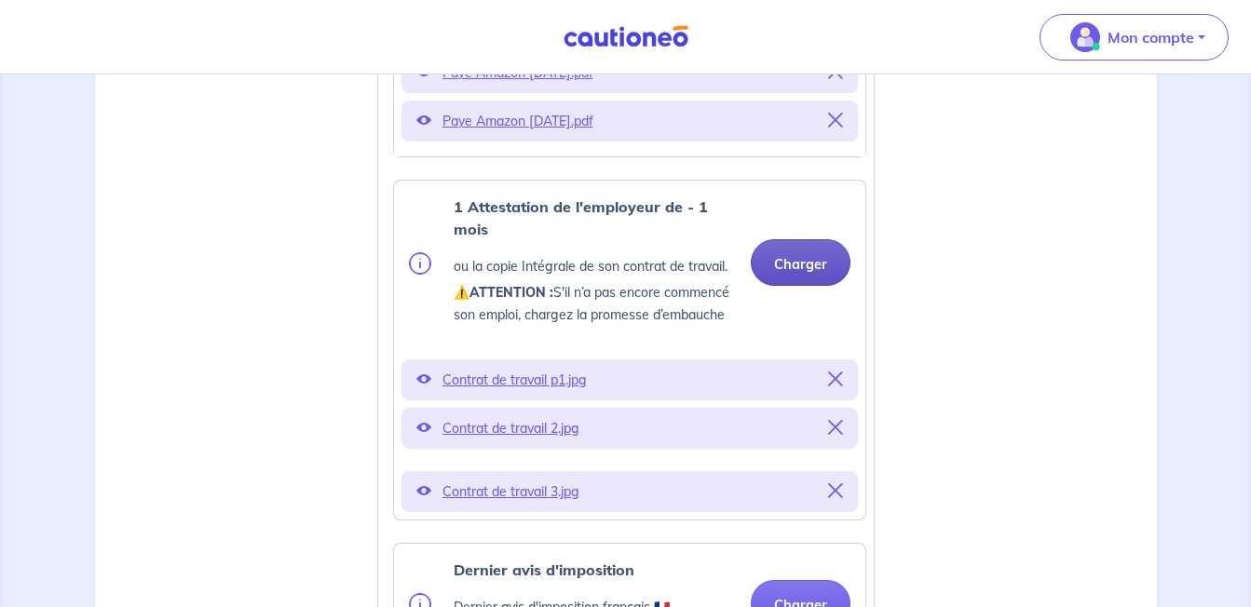
click at [807, 281] on button "Charger" at bounding box center [801, 262] width 100 height 47
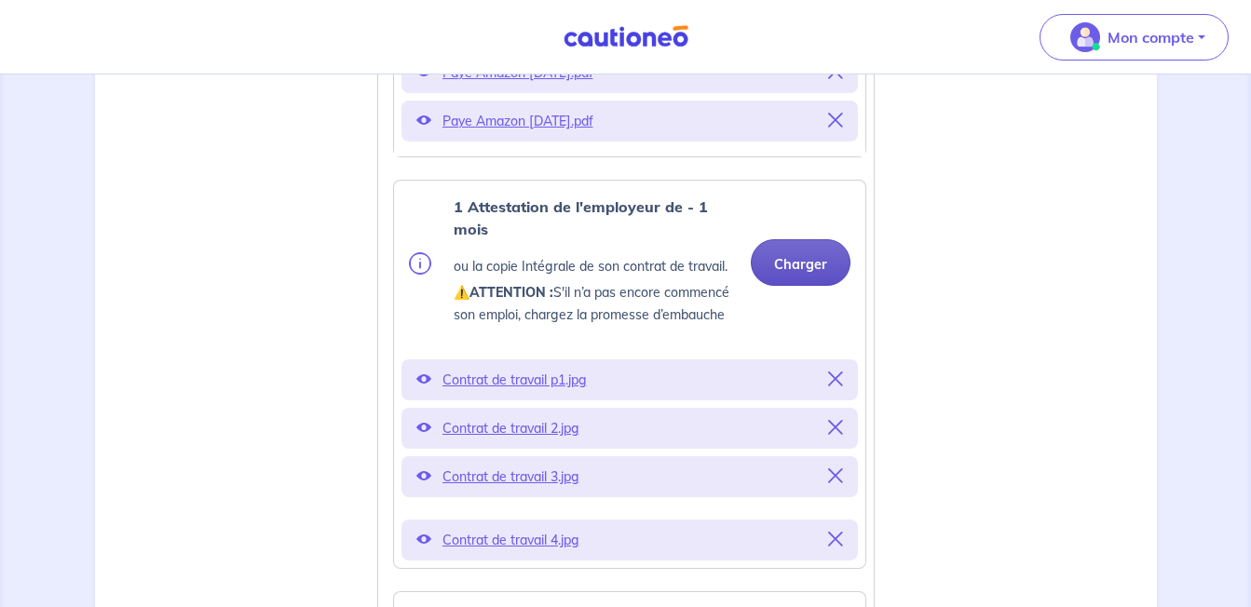
click at [791, 263] on button "Charger" at bounding box center [801, 262] width 100 height 47
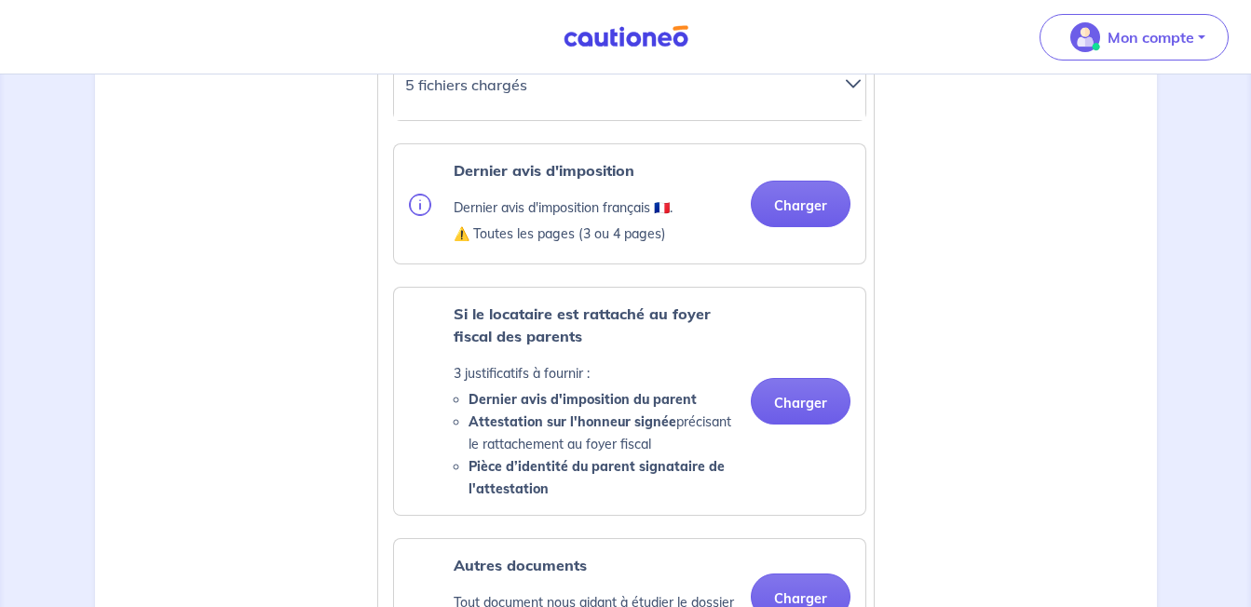
scroll to position [1364, 0]
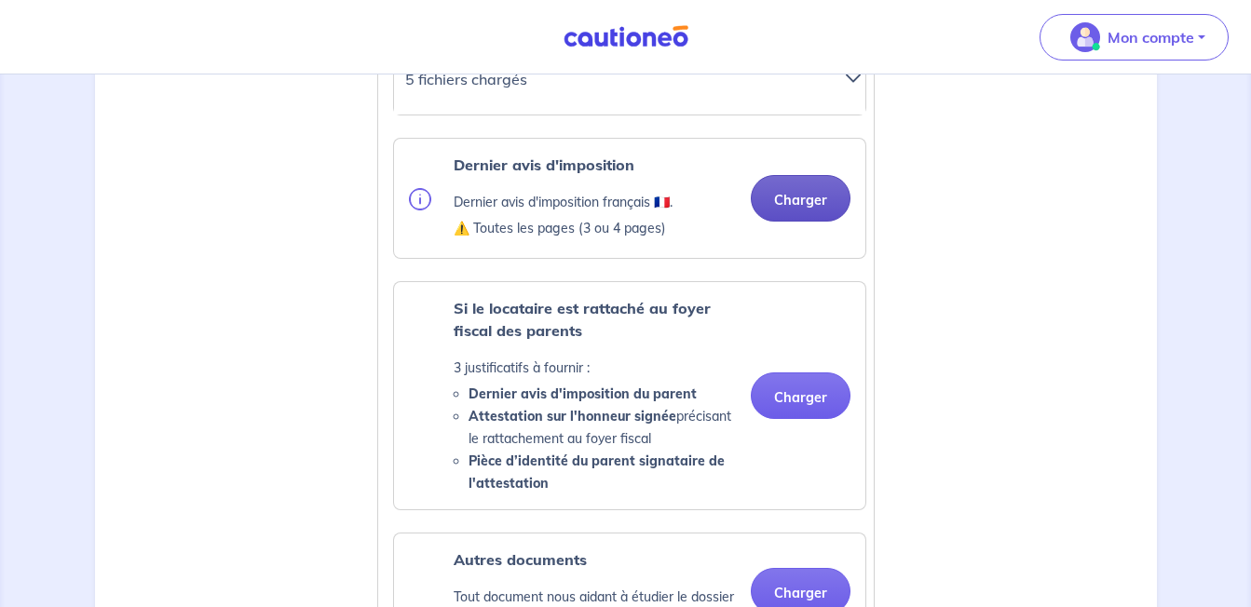
click at [784, 222] on button "Charger" at bounding box center [801, 198] width 100 height 47
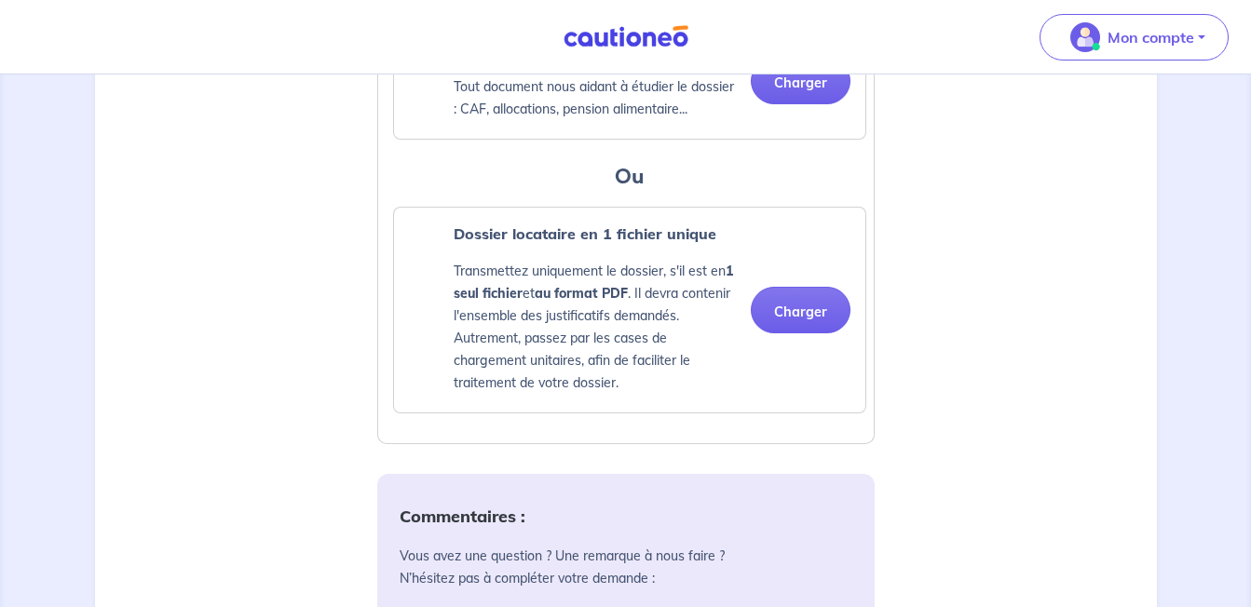
scroll to position [1893, 0]
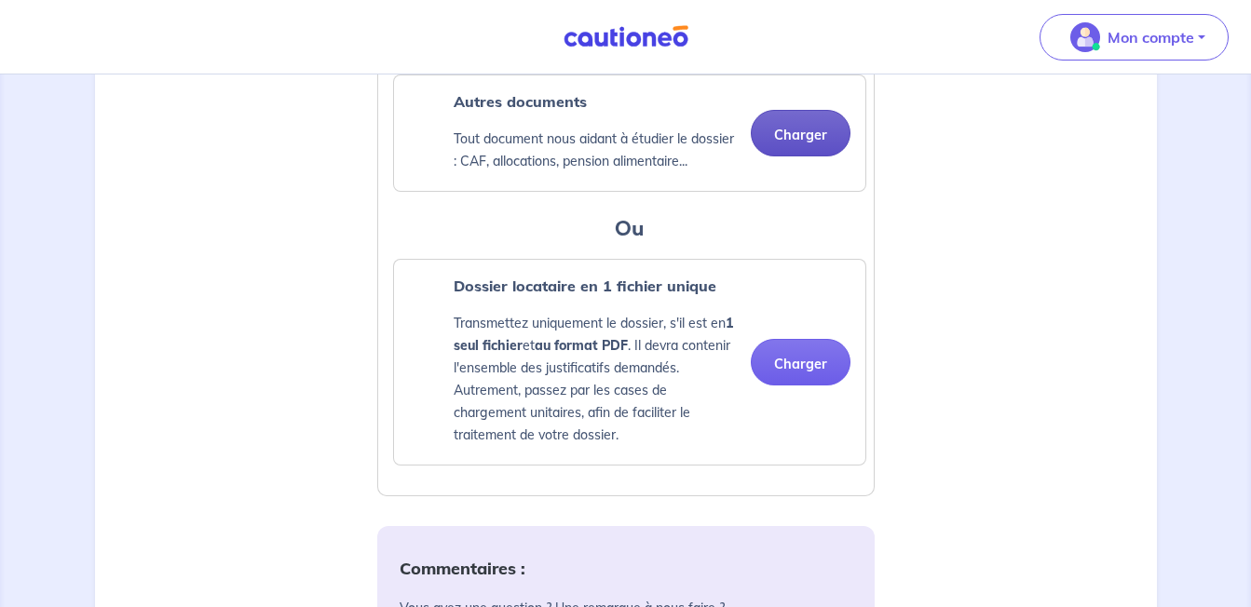
click at [826, 156] on button "Charger" at bounding box center [801, 133] width 100 height 47
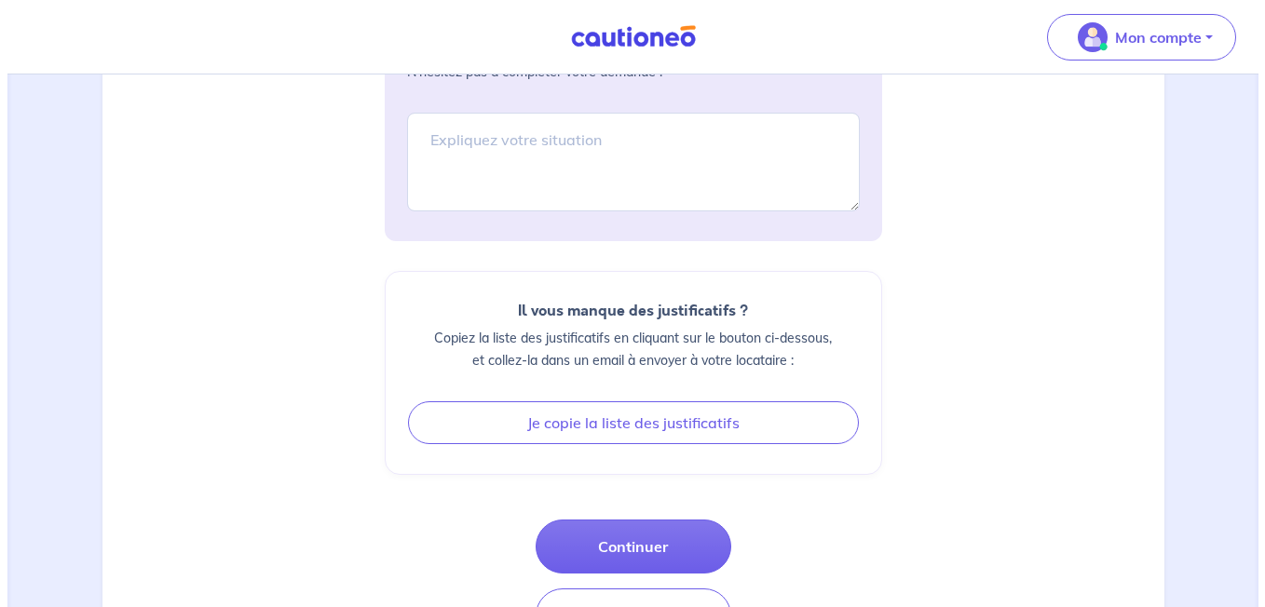
scroll to position [2625, 0]
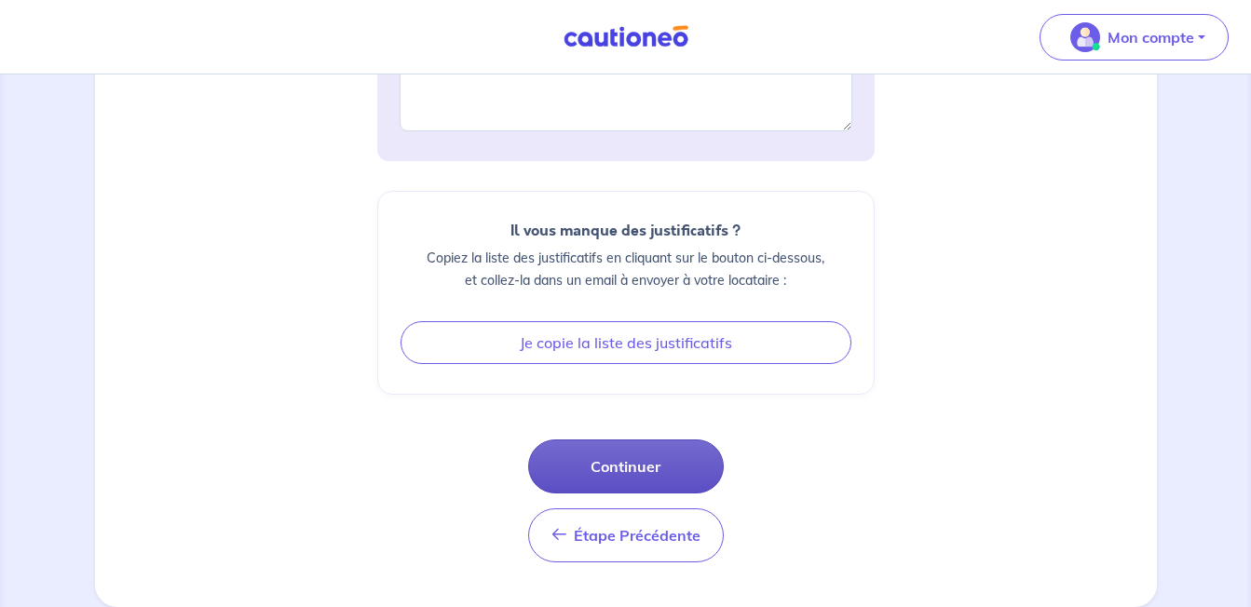
click at [622, 460] on button "Continuer" at bounding box center [626, 467] width 196 height 54
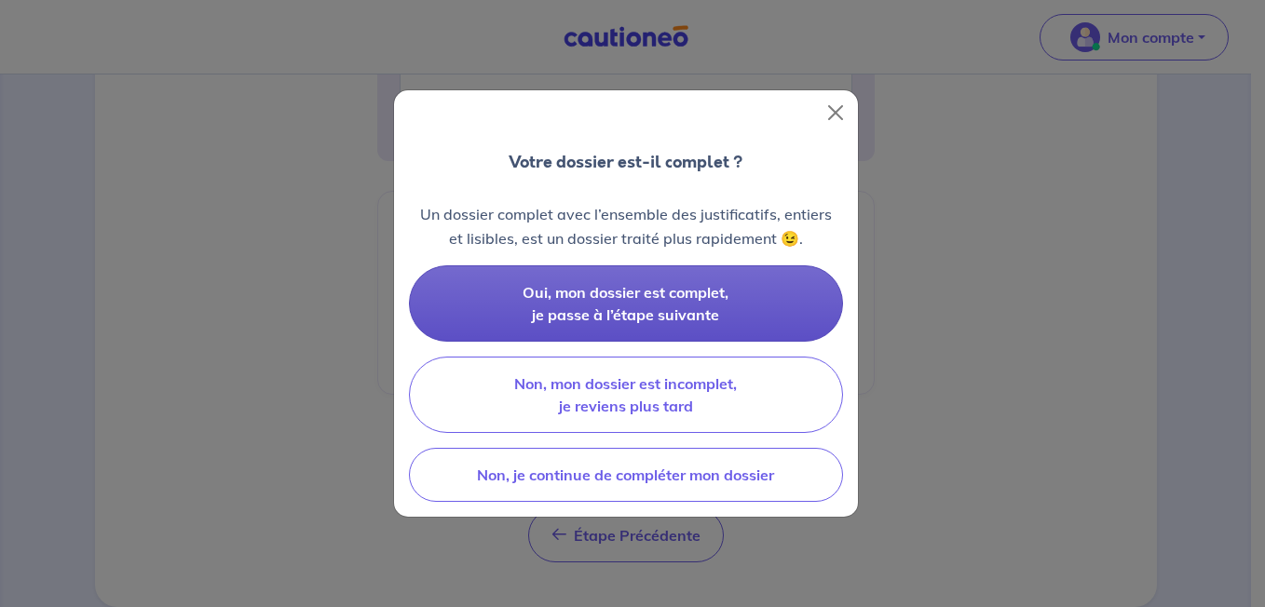
click at [645, 290] on span "Oui, mon dossier est complet, je passe à l’étape suivante" at bounding box center [625, 303] width 206 height 41
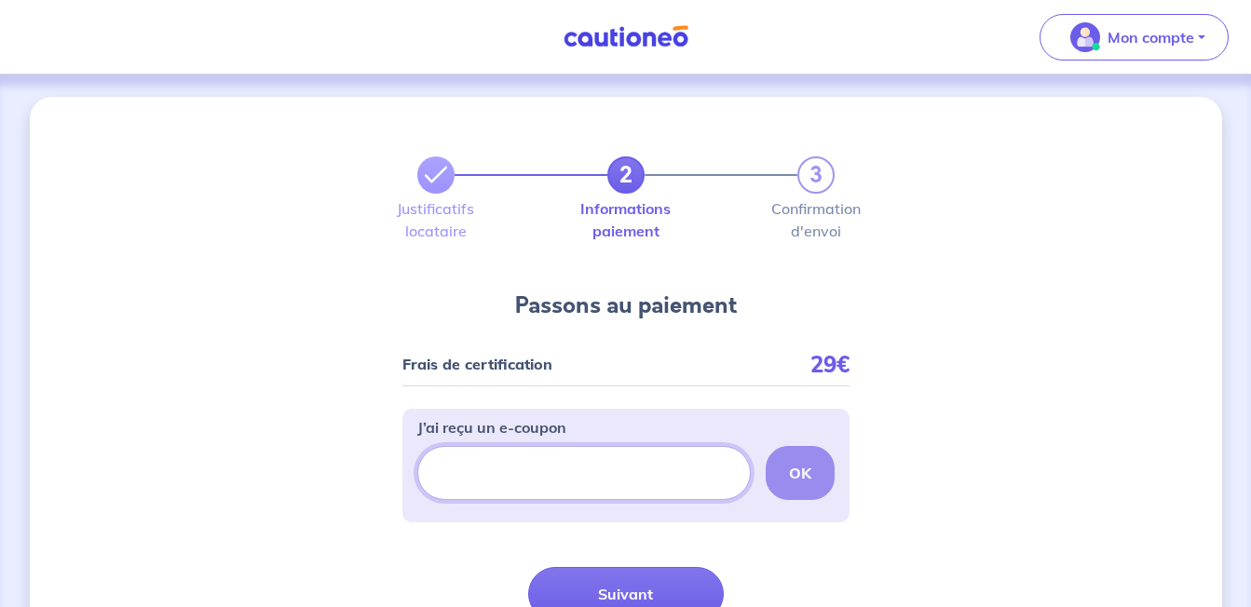
click at [492, 471] on input "J’ai reçu un e-coupon" at bounding box center [583, 473] width 333 height 54
paste input "ECOUPON-6CA764D6"
type input "ECOUPON-6CA764D6"
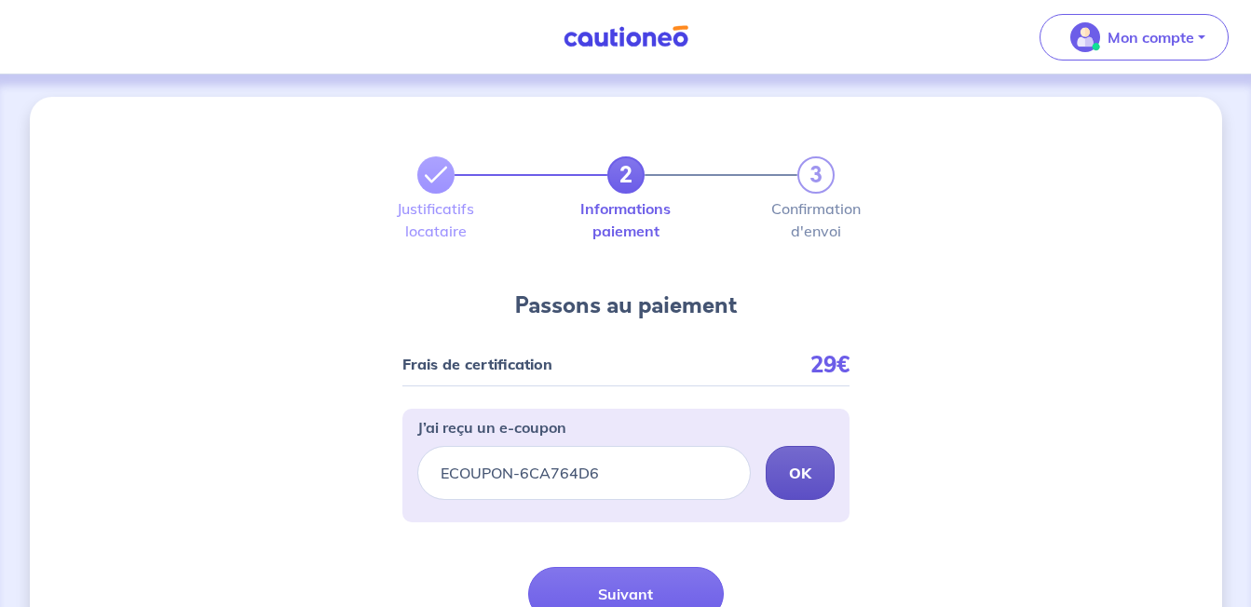
click at [806, 481] on strong "OK" at bounding box center [800, 473] width 22 height 19
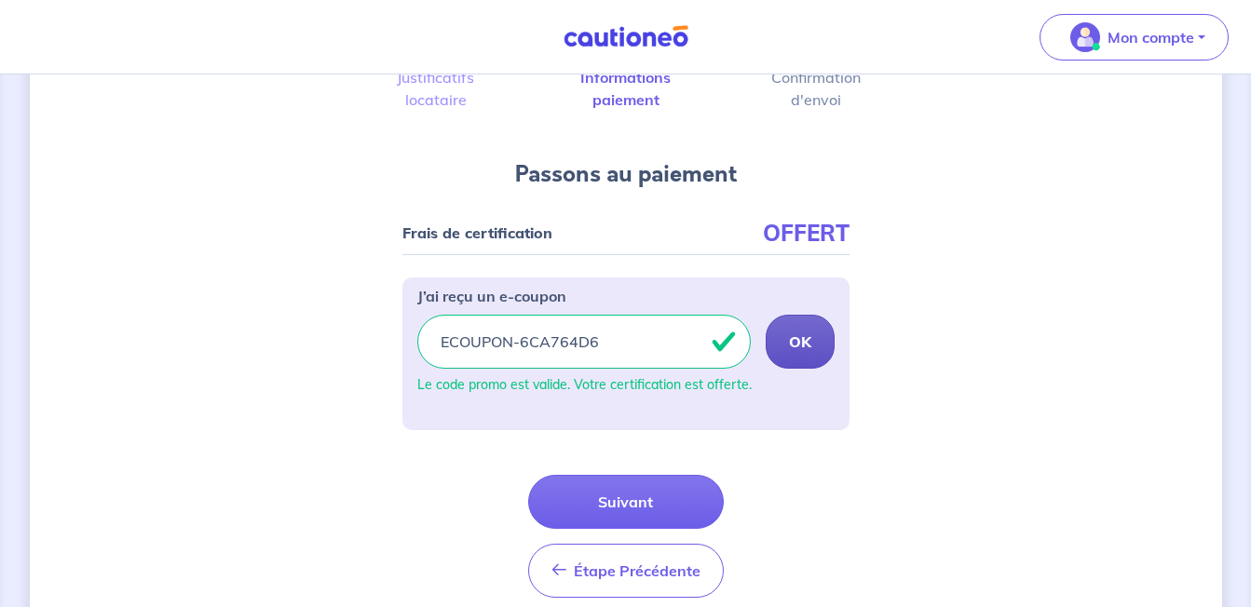
scroll to position [134, 0]
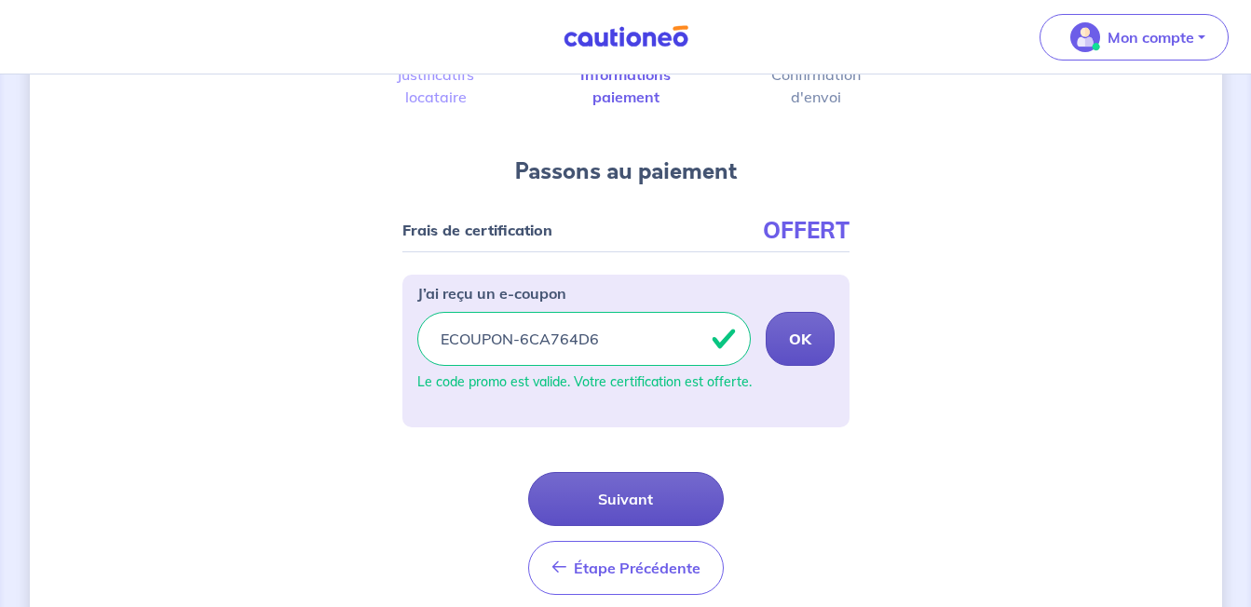
click at [593, 492] on button "Suivant" at bounding box center [626, 499] width 196 height 54
